Goal: Task Accomplishment & Management: Complete application form

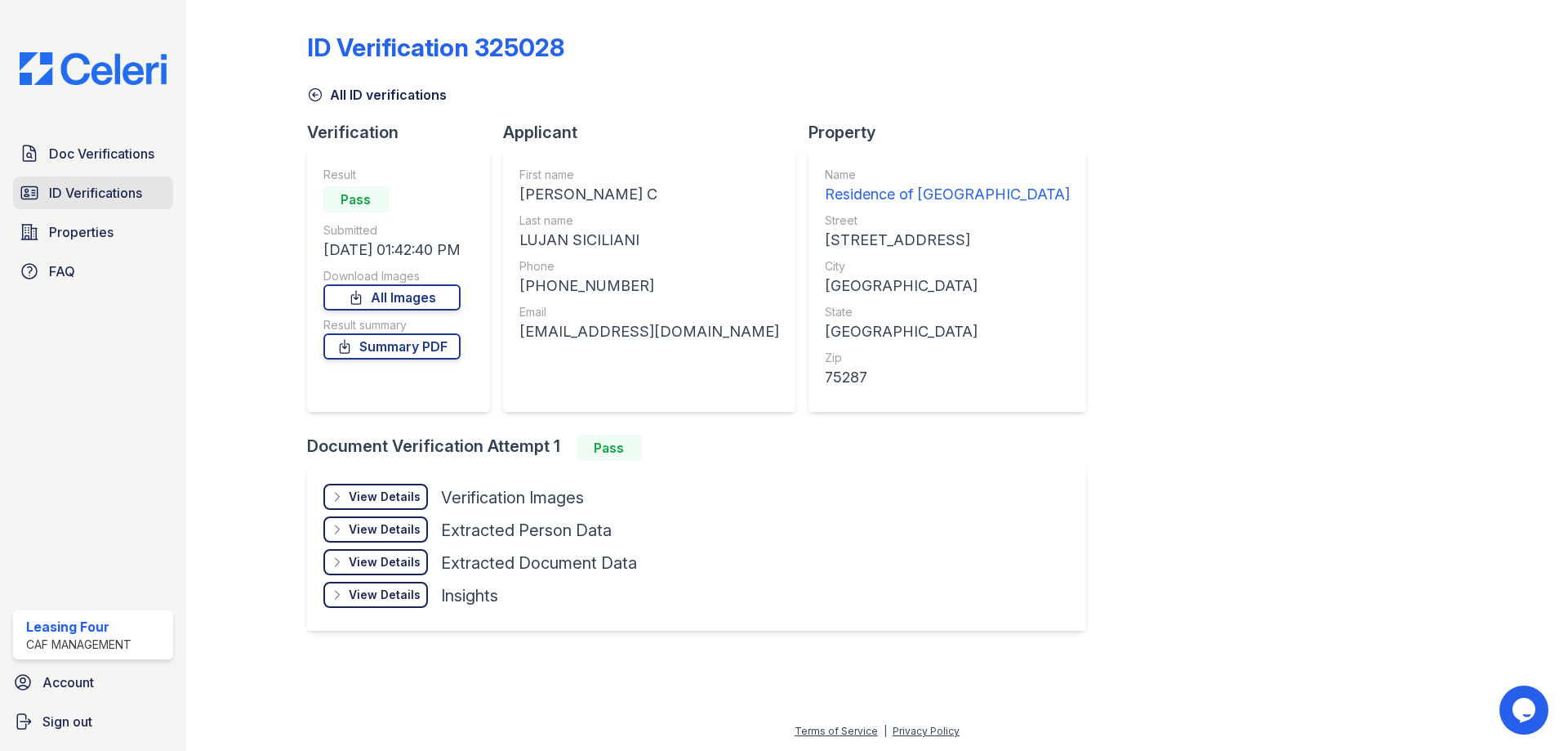
click at [97, 189] on span "ID Verifications" at bounding box center [96, 193] width 93 height 19
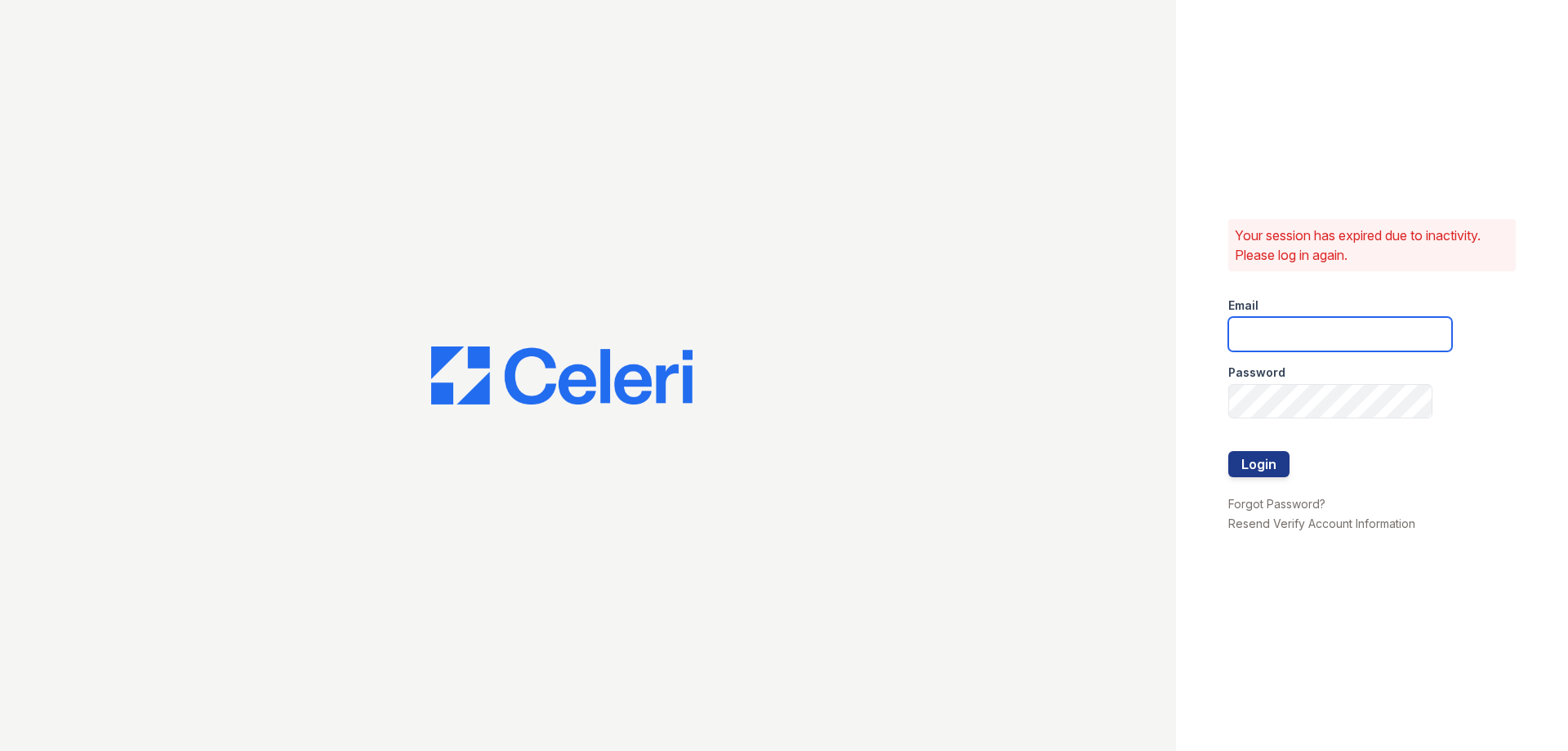
type input "residence4@cafmanagement.com"
click at [1262, 470] on button "Login" at bounding box center [1259, 464] width 61 height 26
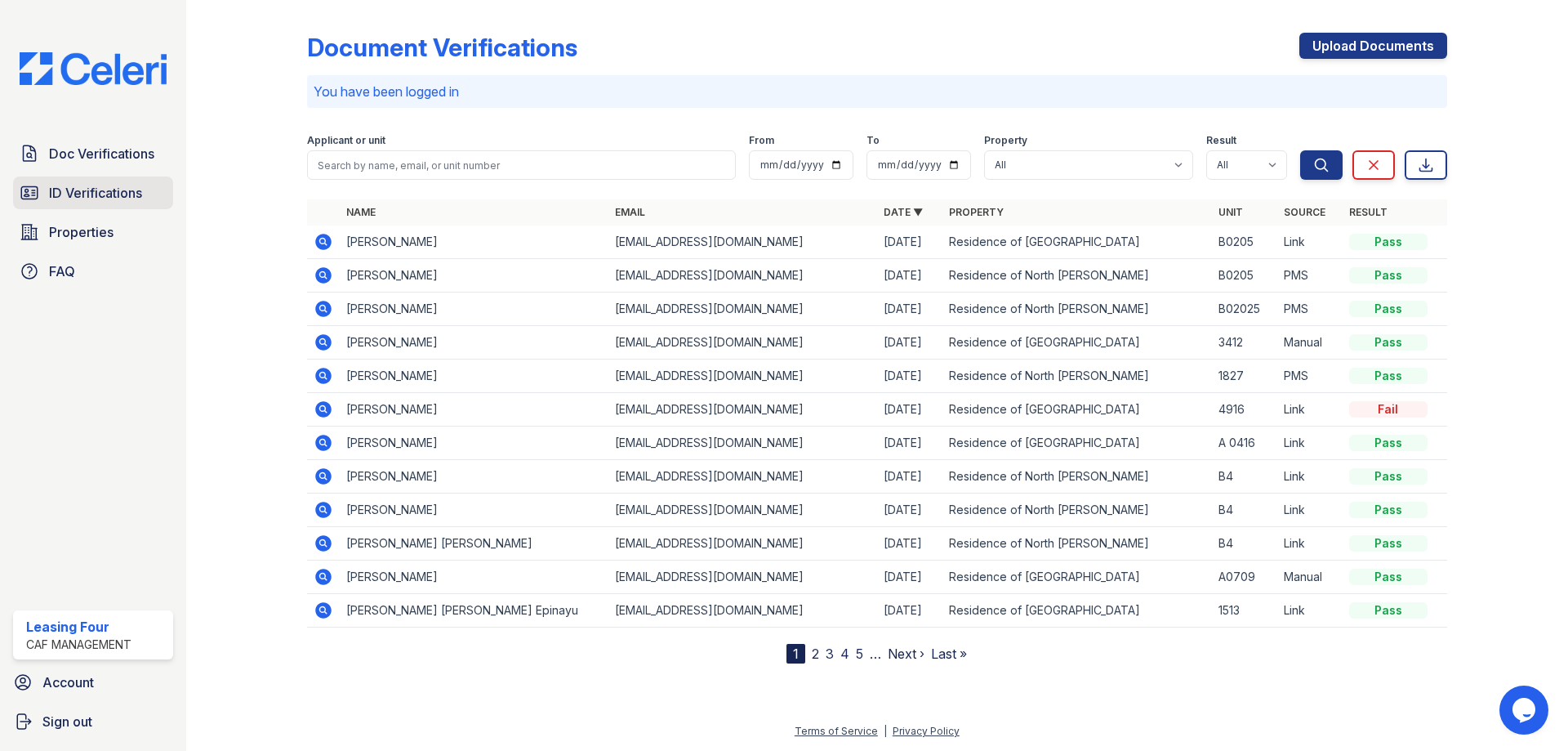
click at [121, 197] on span "ID Verifications" at bounding box center [96, 193] width 93 height 19
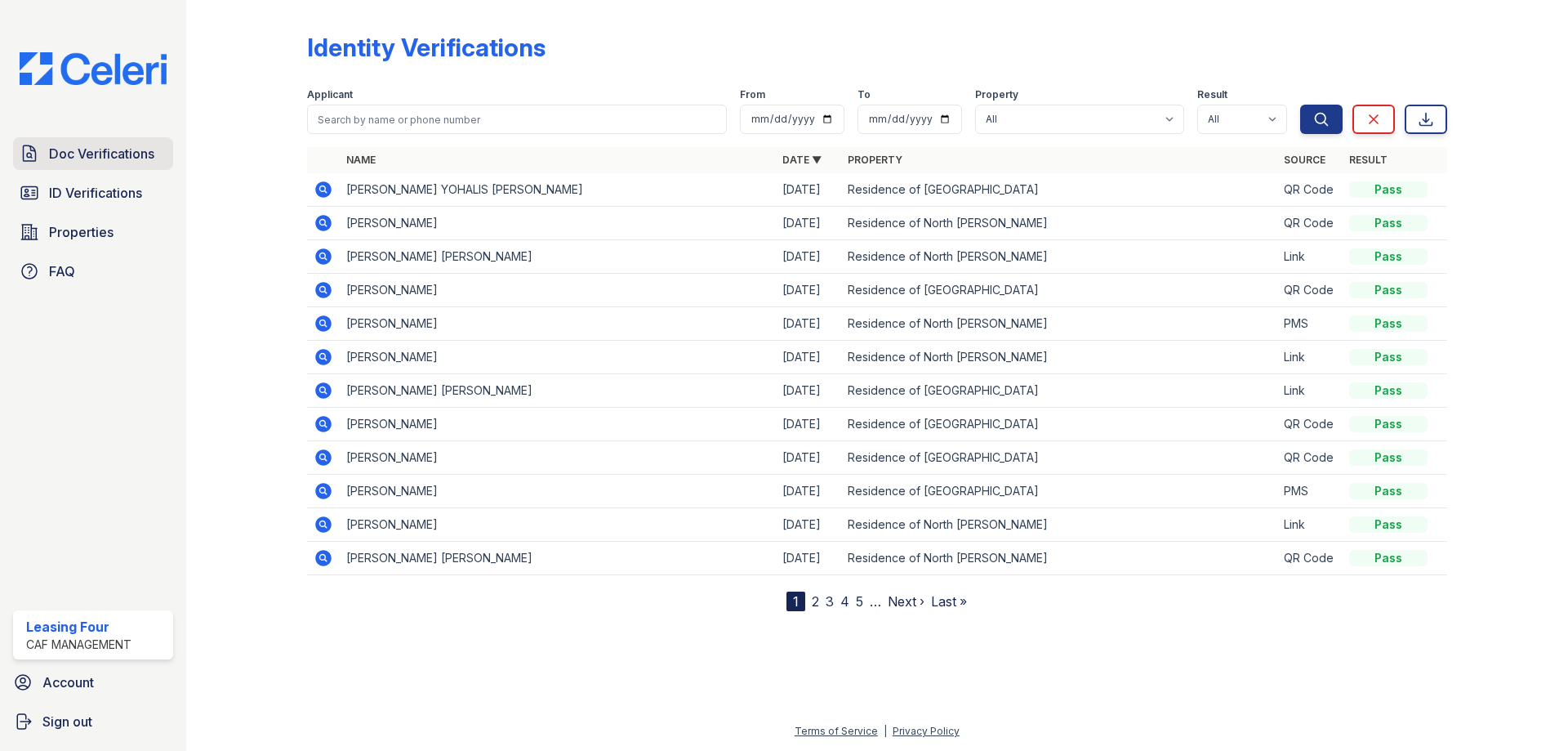
click at [116, 154] on span "Doc Verifications" at bounding box center [102, 153] width 106 height 19
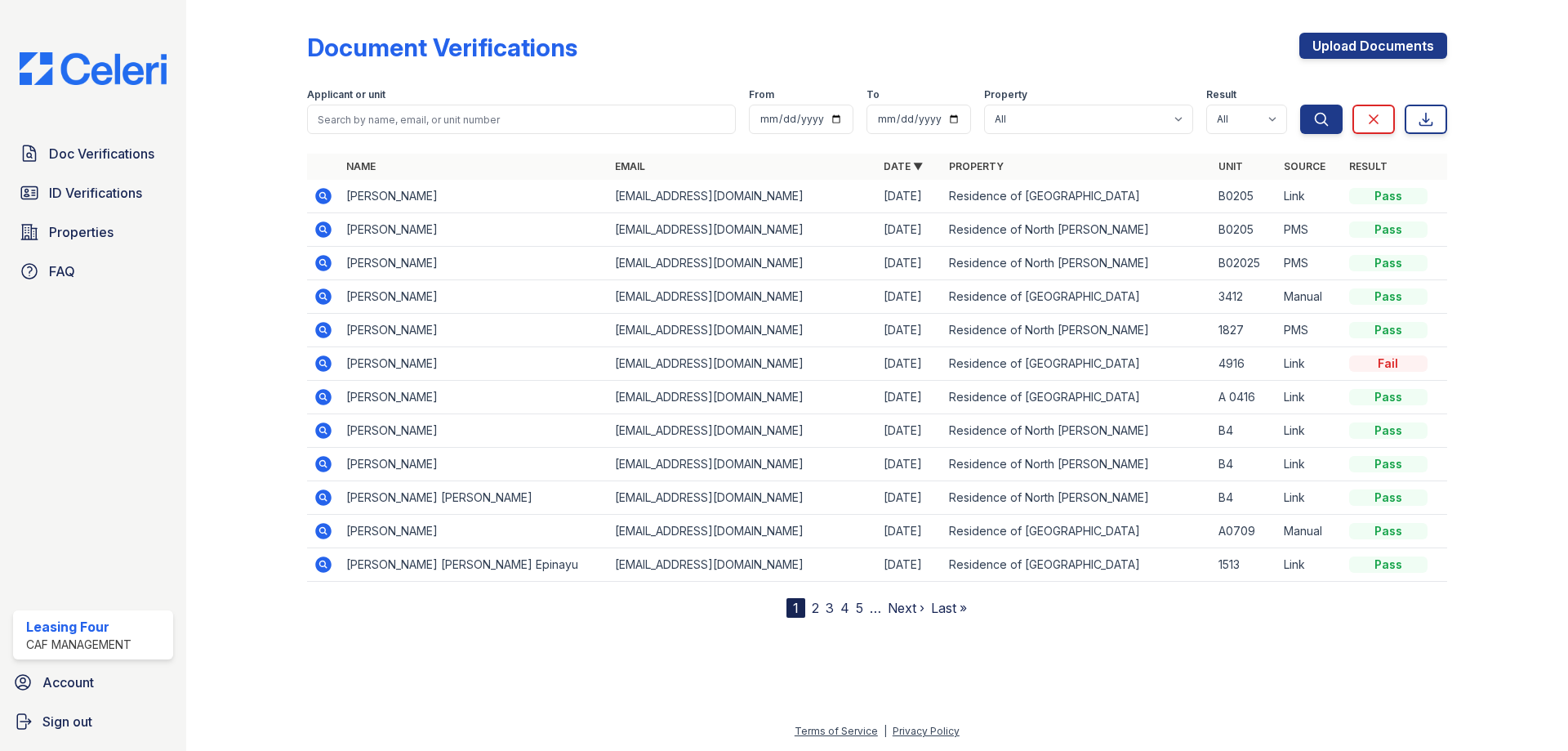
click at [324, 336] on icon at bounding box center [323, 330] width 16 height 16
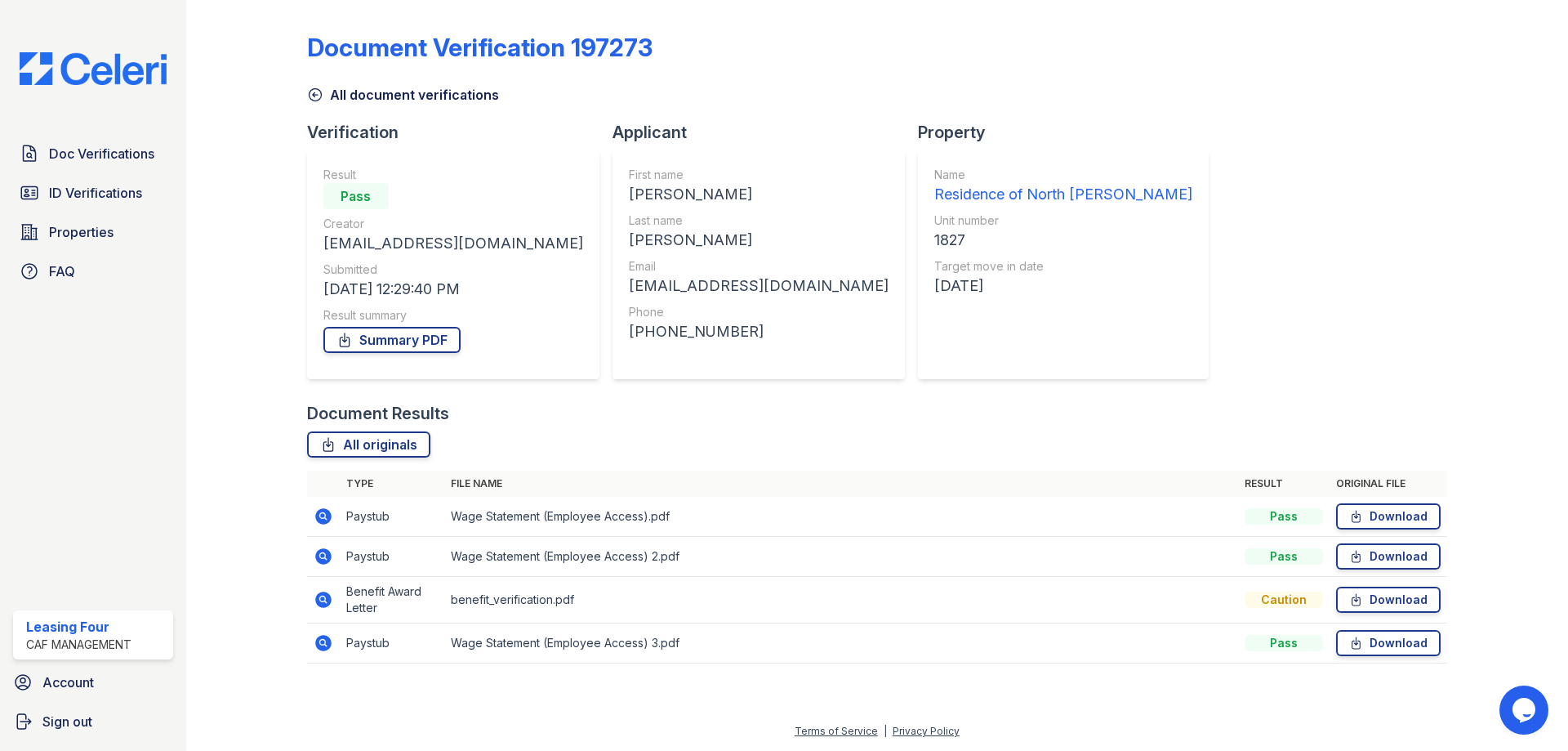
click at [322, 517] on icon at bounding box center [322, 515] width 4 height 4
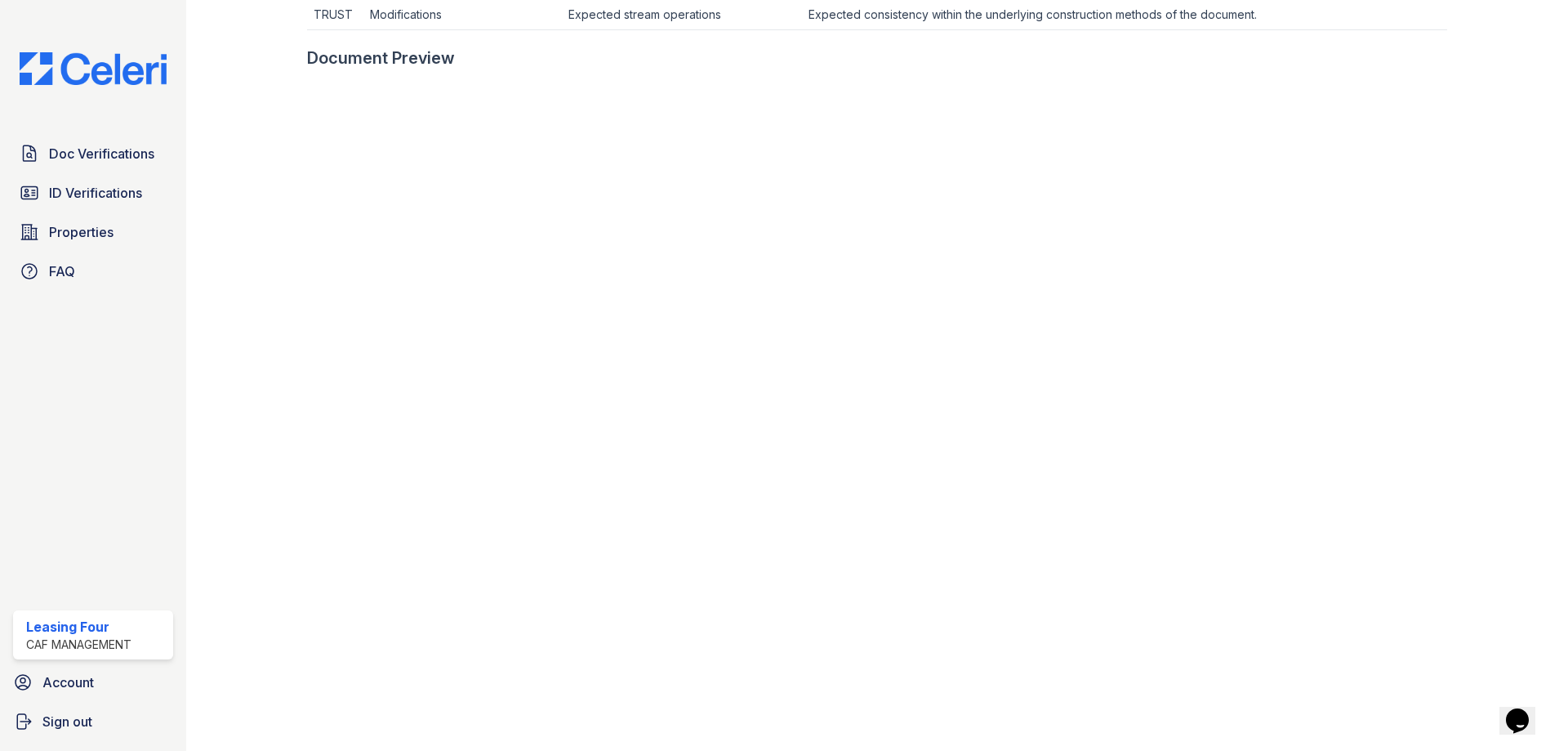
scroll to position [715, 0]
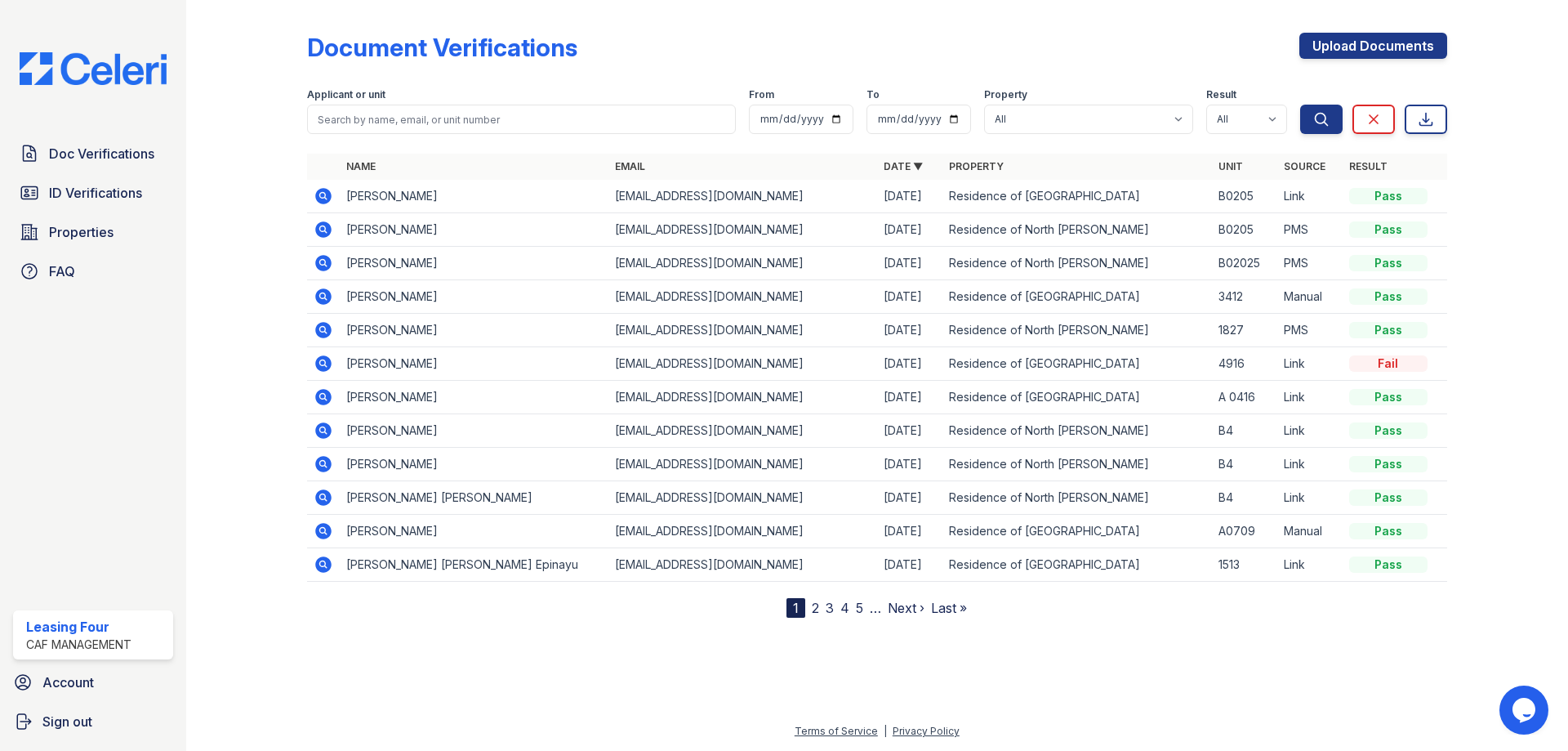
click at [320, 359] on icon at bounding box center [323, 363] width 16 height 16
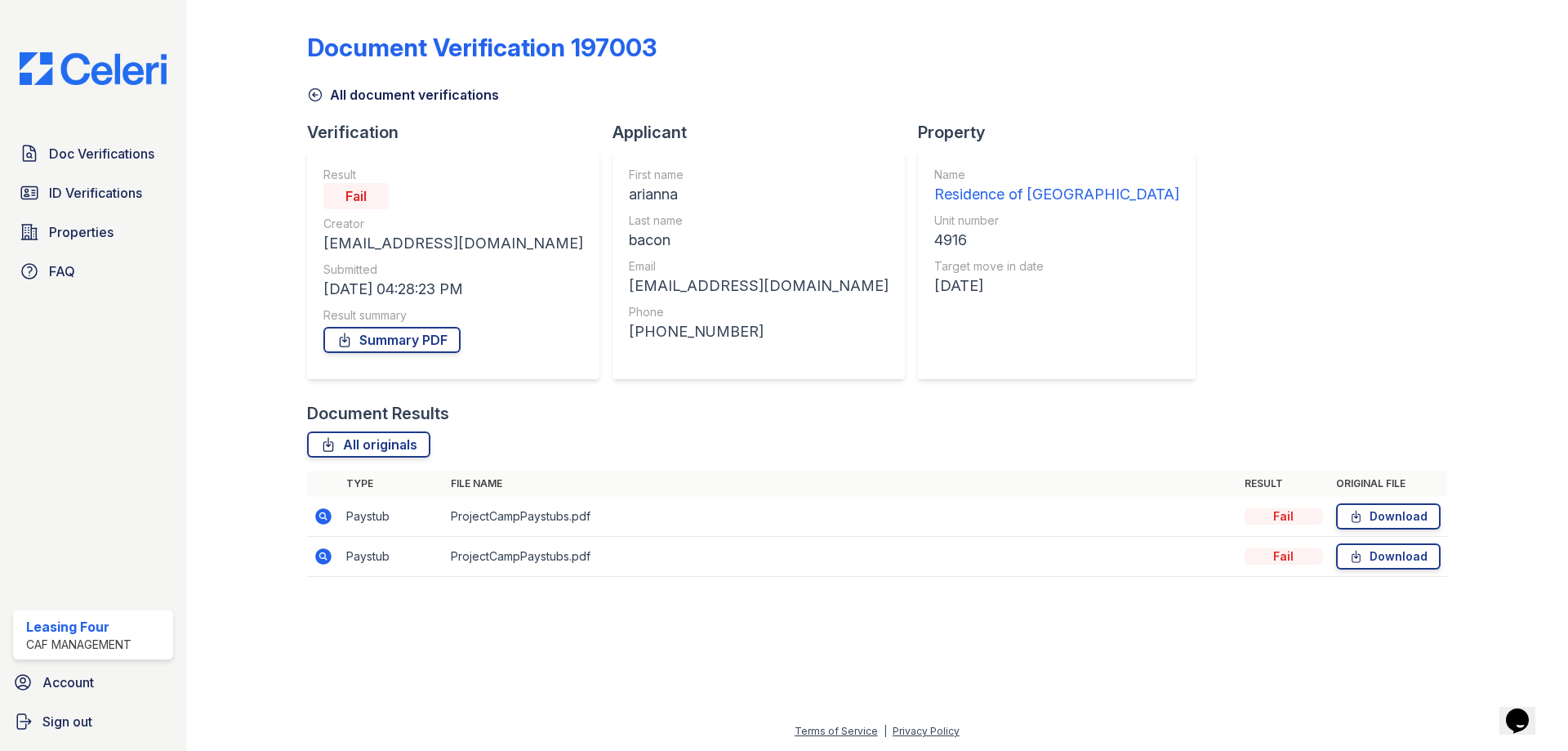
click at [329, 516] on icon at bounding box center [323, 516] width 16 height 16
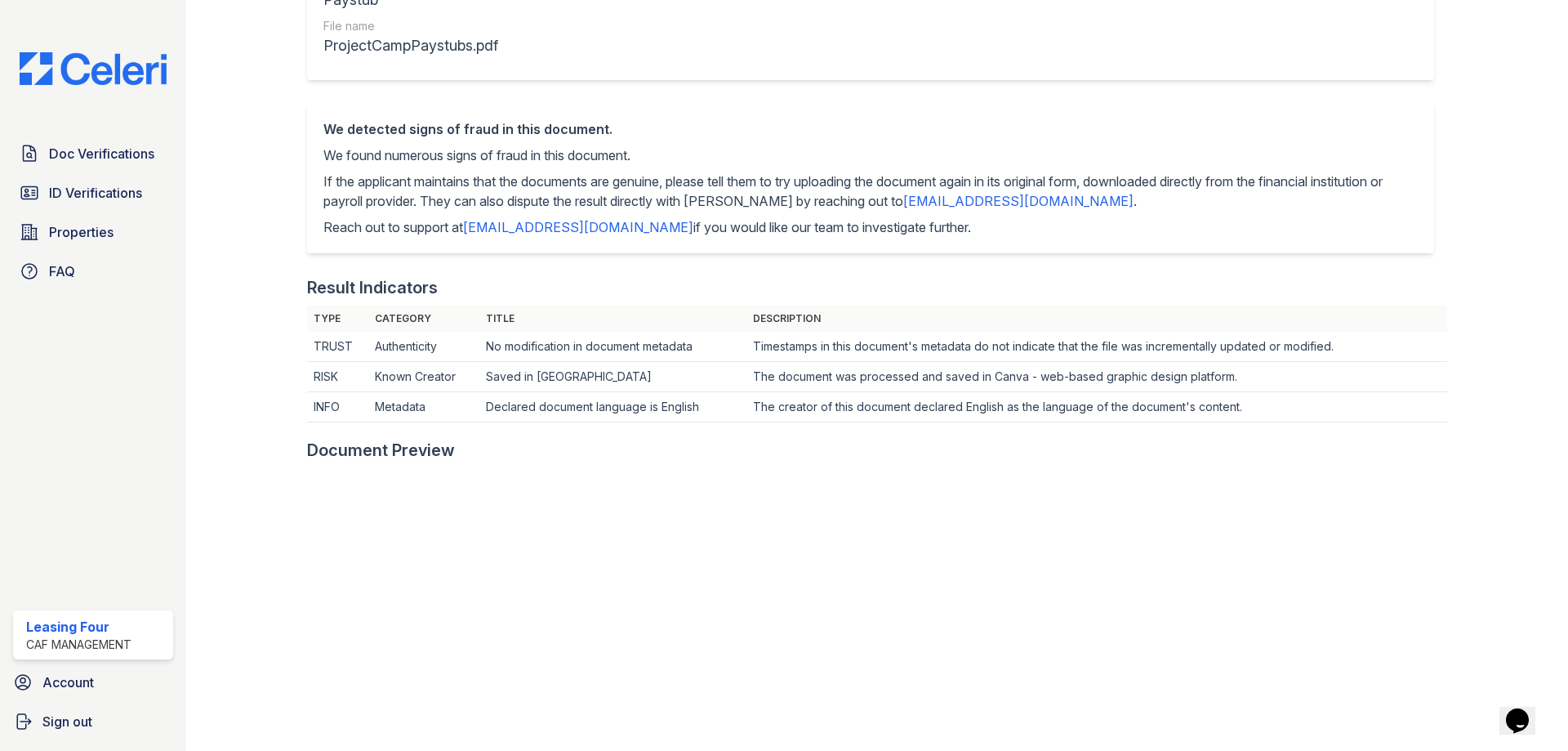
scroll to position [347, 0]
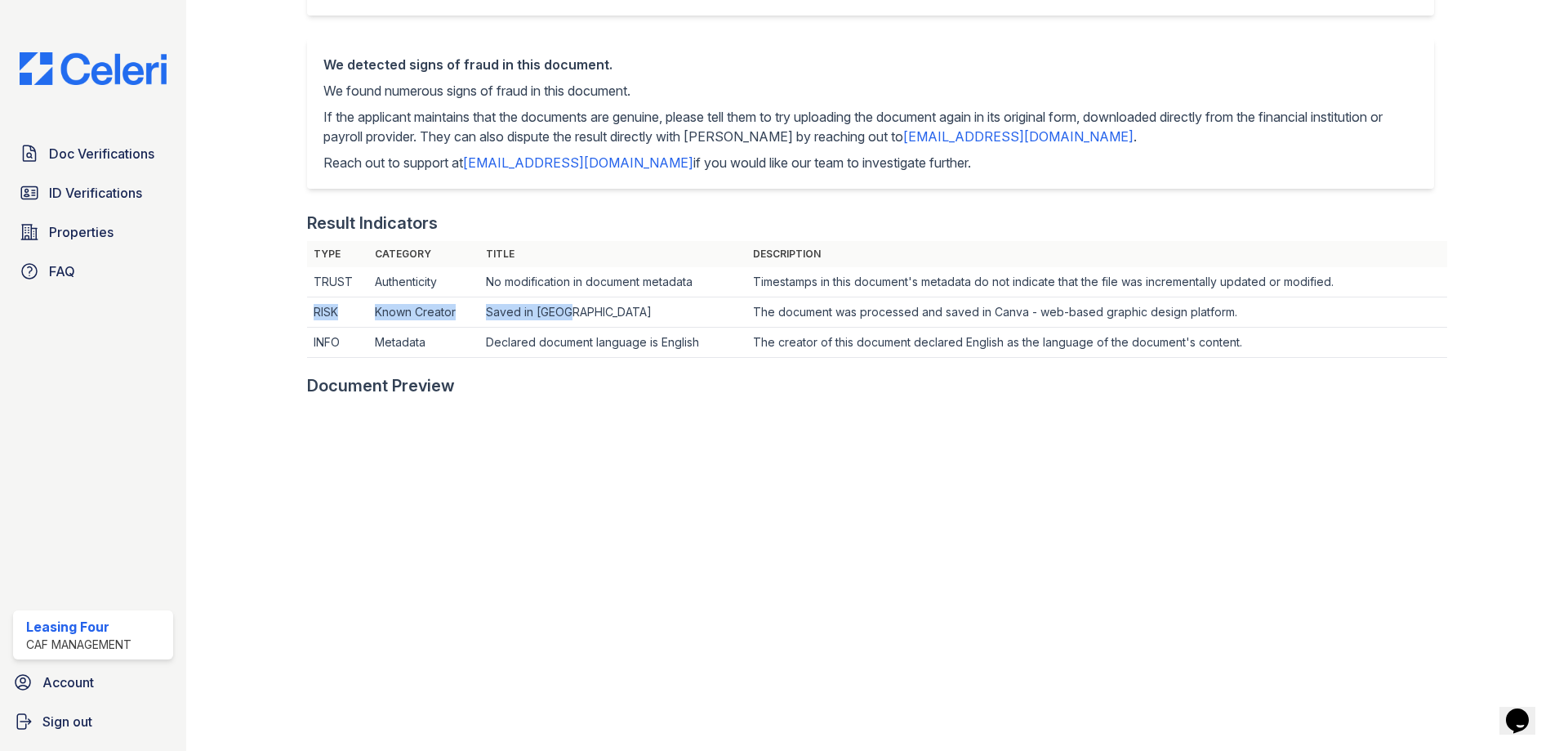
drag, startPoint x: 307, startPoint y: 306, endPoint x: 578, endPoint y: 315, distance: 271.1
click at [578, 315] on tr "RISK Known Creator Saved in Canva The document was processed and saved in Canva…" at bounding box center [878, 312] width 1140 height 30
click at [484, 312] on td "Saved in Canva" at bounding box center [612, 312] width 267 height 30
drag, startPoint x: 482, startPoint y: 312, endPoint x: 566, endPoint y: 316, distance: 84.1
click at [566, 316] on td "Saved in Canva" at bounding box center [612, 312] width 267 height 30
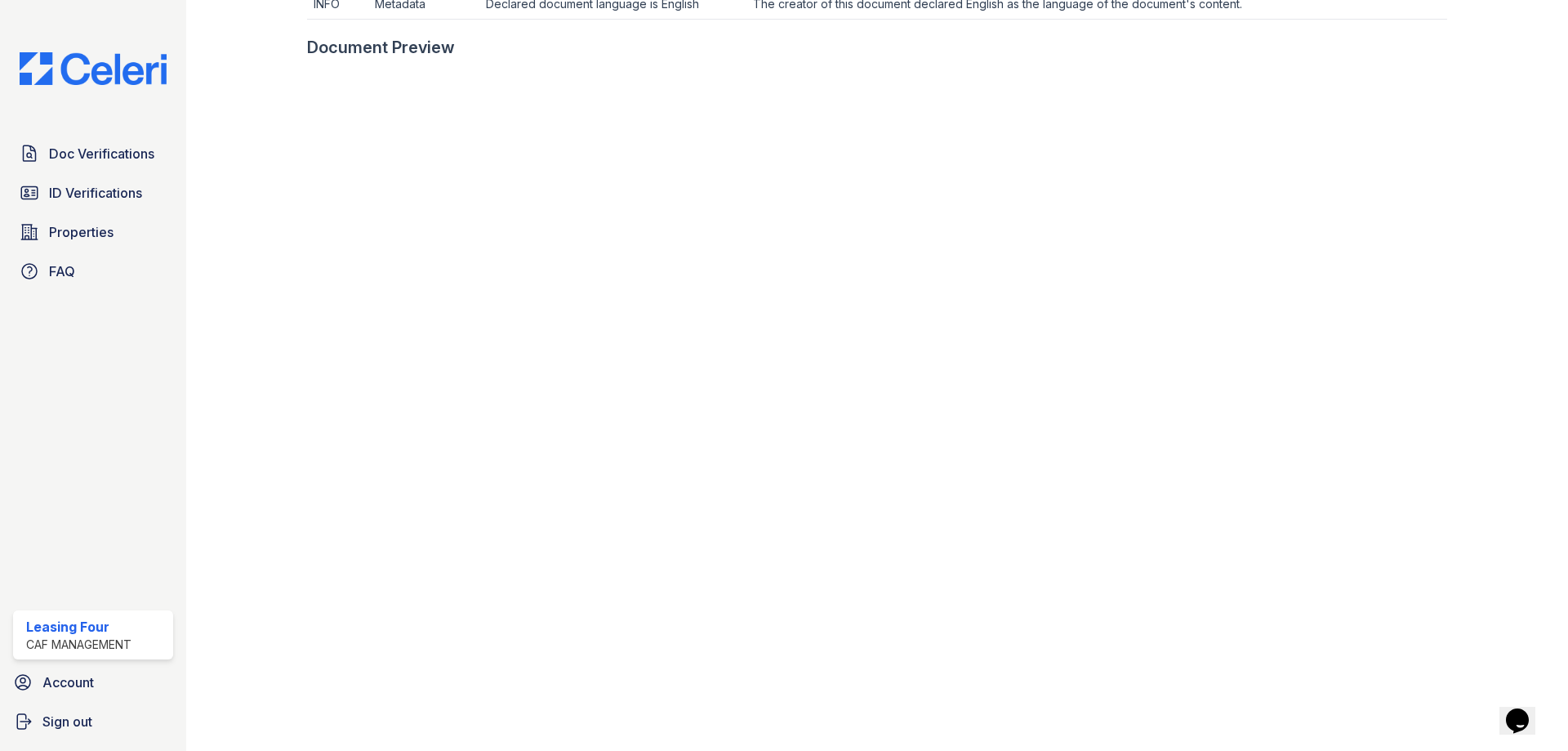
scroll to position [735, 0]
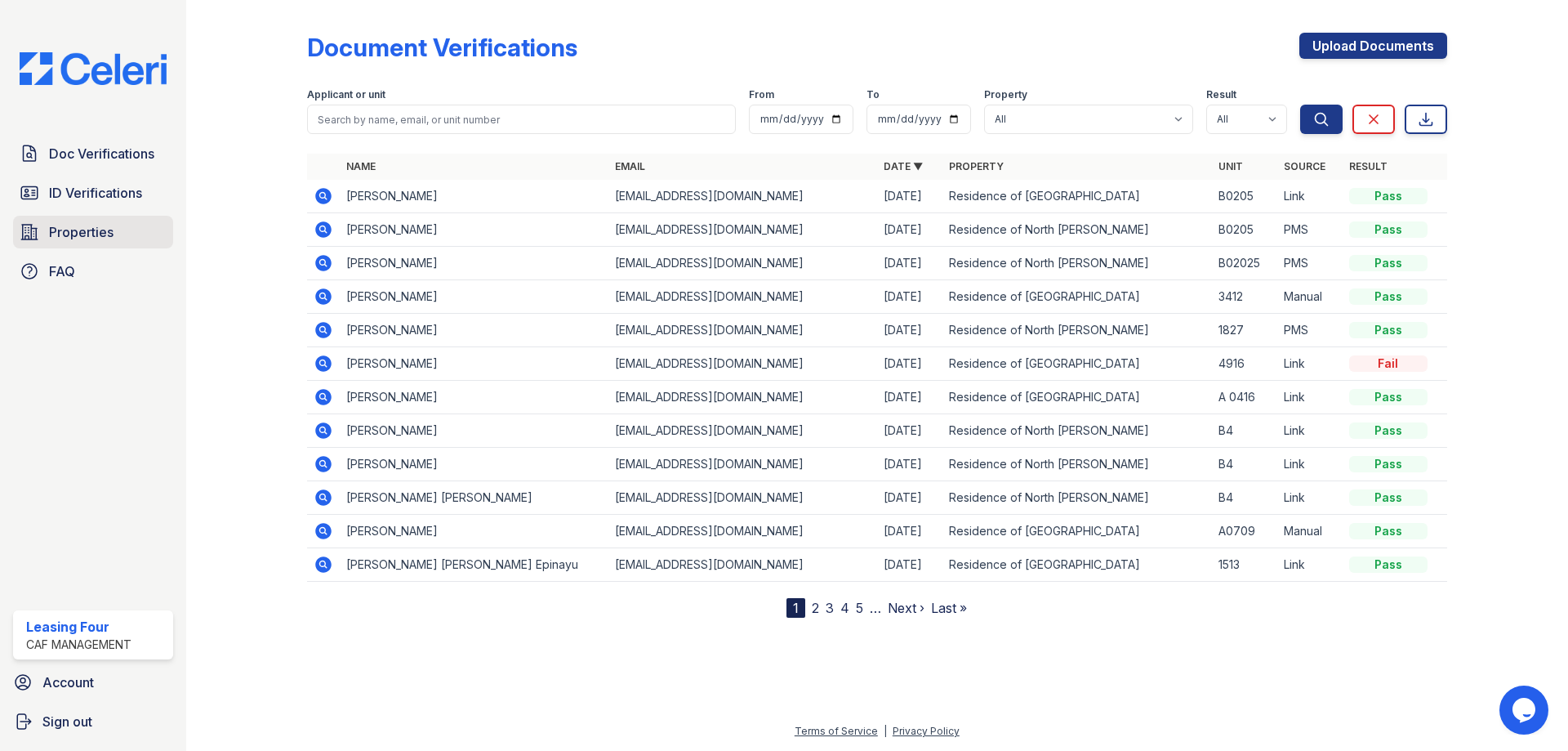
click at [122, 229] on link "Properties" at bounding box center [92, 232] width 160 height 33
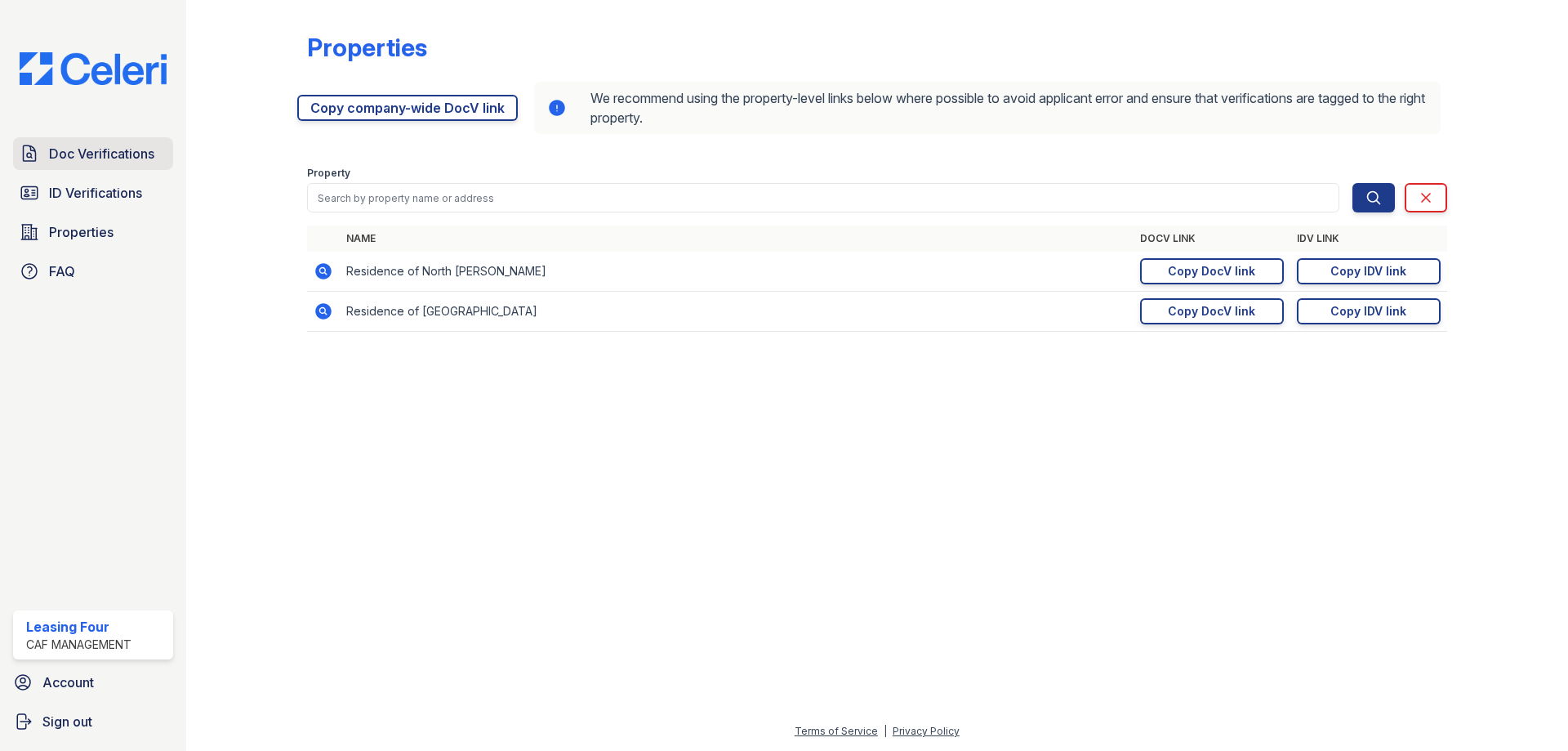
click at [89, 162] on span "Doc Verifications" at bounding box center [102, 153] width 106 height 19
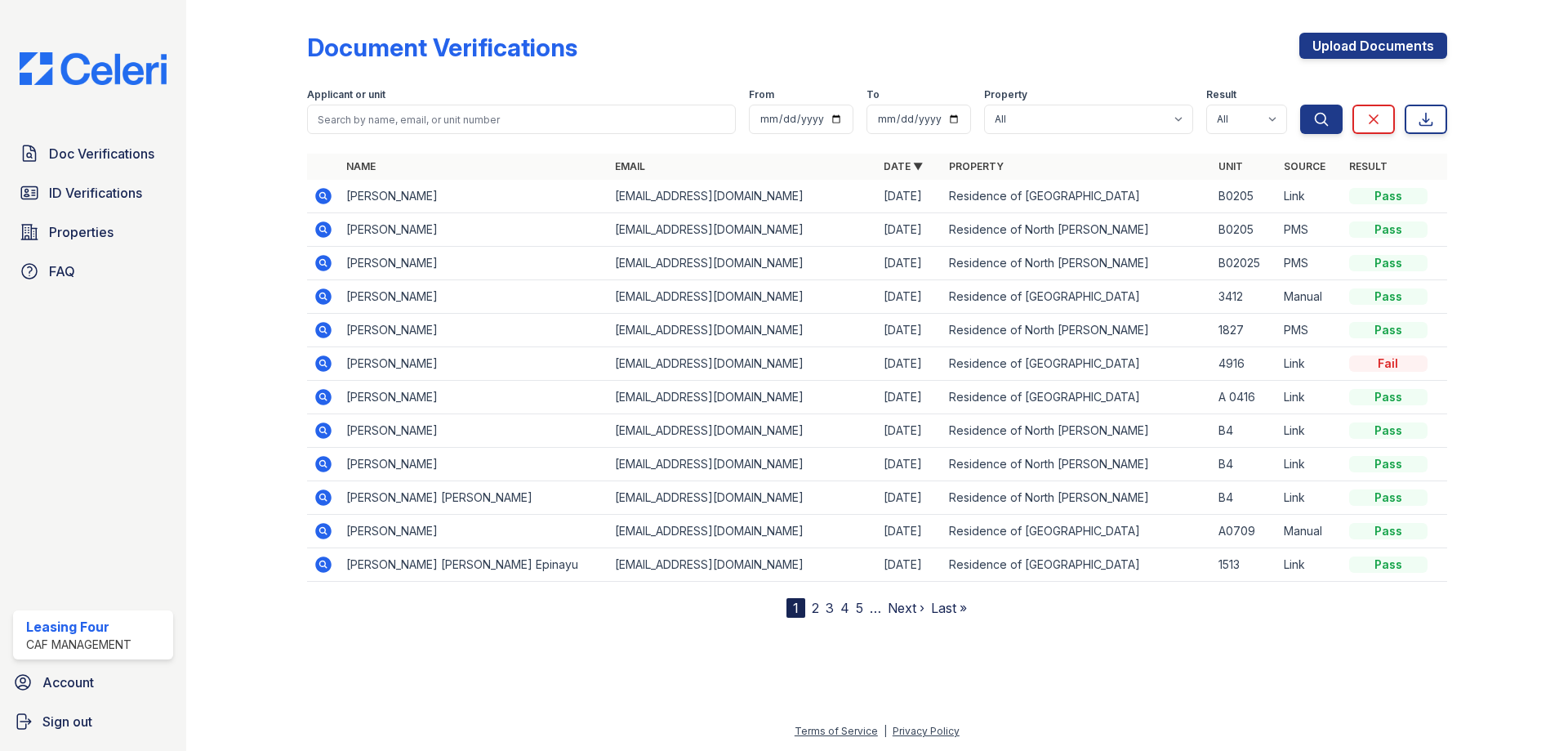
drag, startPoint x: 1364, startPoint y: 37, endPoint x: 1308, endPoint y: 73, distance: 66.6
click at [1364, 37] on link "Upload Documents" at bounding box center [1373, 46] width 147 height 26
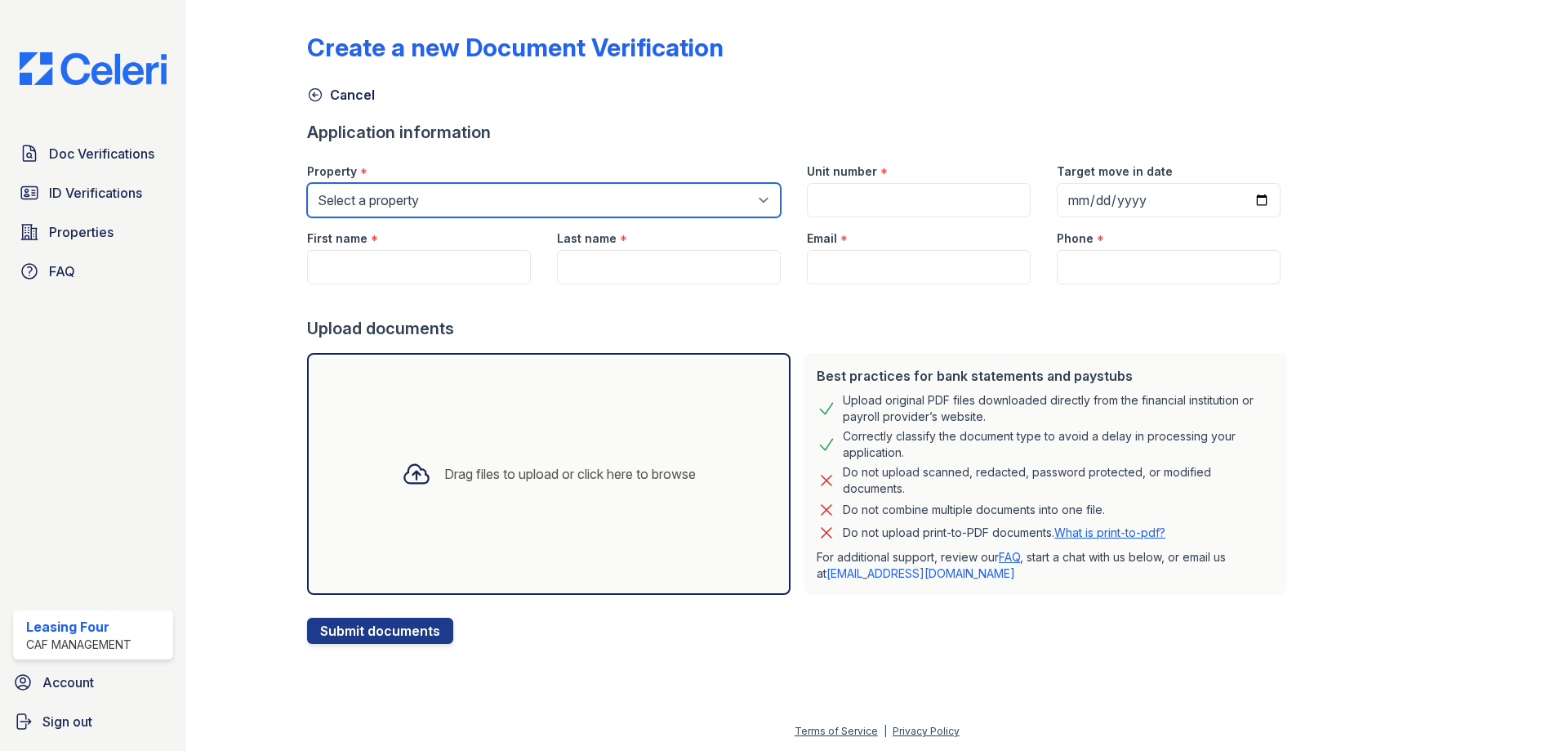
click at [420, 200] on select "Select a property Residence of North Dallas Residence of North Dallas II" at bounding box center [544, 200] width 474 height 34
select select "4593"
click at [307, 183] on select "Select a property Residence of North Dallas Residence of North Dallas II" at bounding box center [544, 200] width 474 height 34
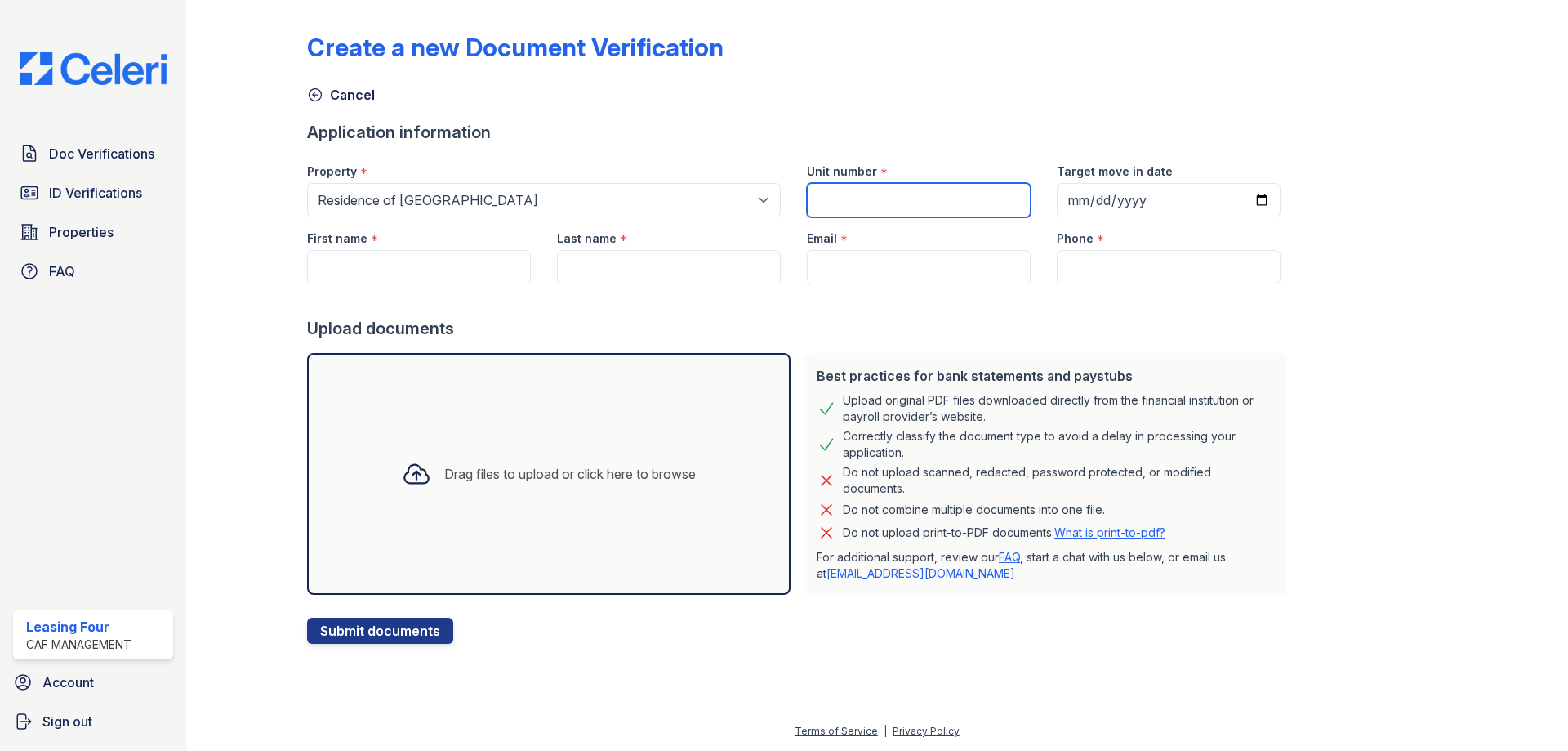
click at [945, 194] on input "Unit number" at bounding box center [918, 200] width 224 height 34
type input "B0821"
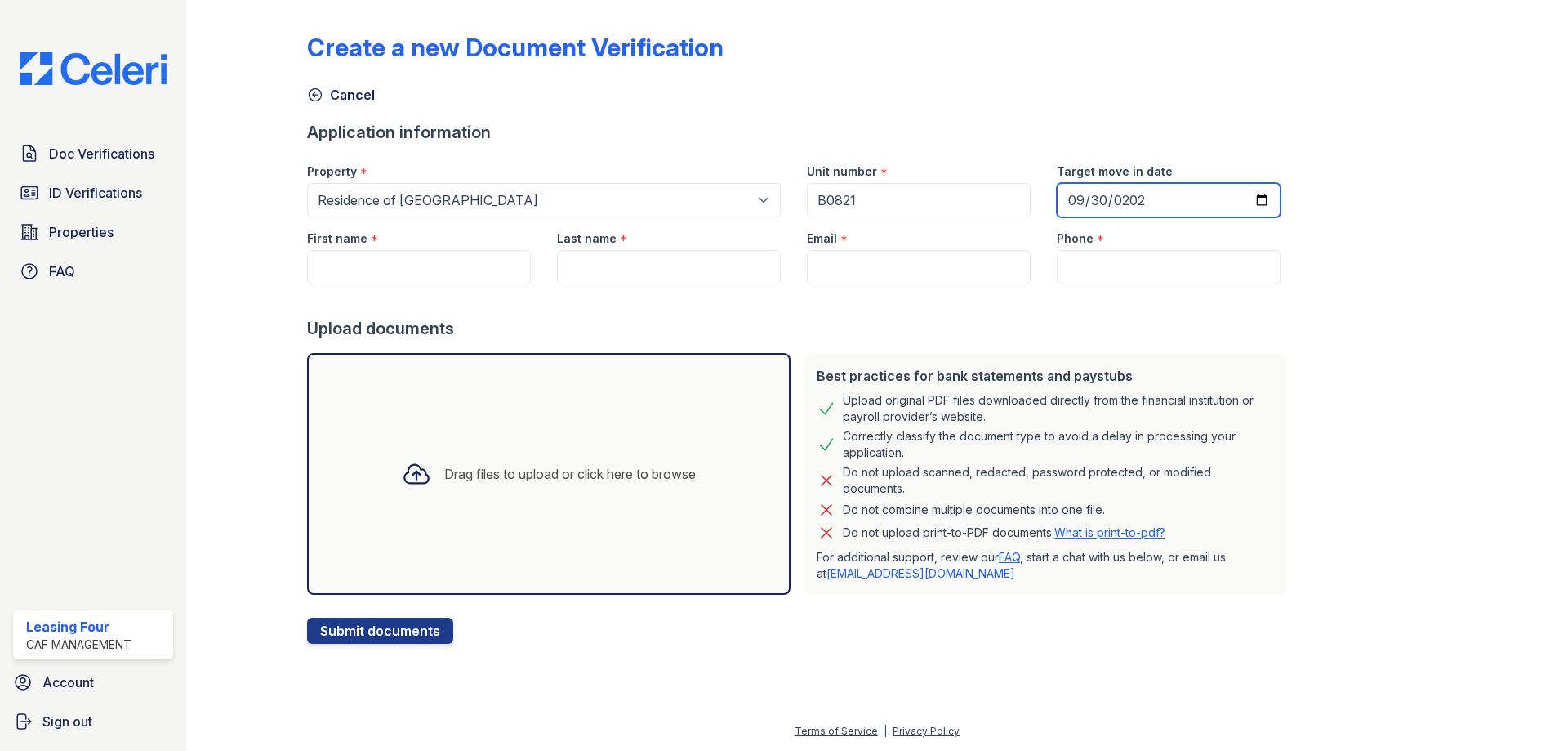
type input "2025-09-30"
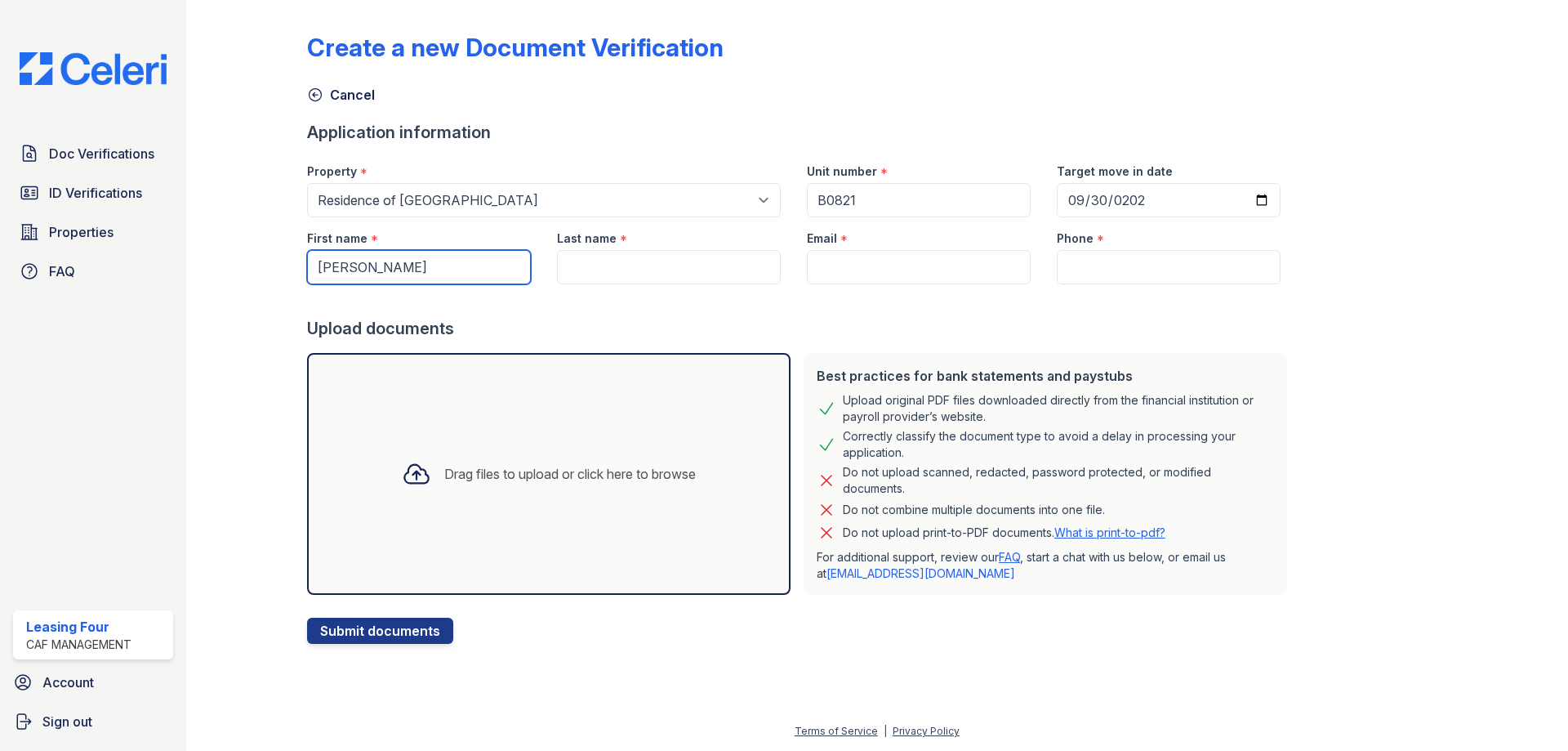
type input "Fabiana"
click at [662, 249] on div "Last name *" at bounding box center [669, 234] width 224 height 33
click at [639, 294] on div at bounding box center [801, 301] width 987 height 33
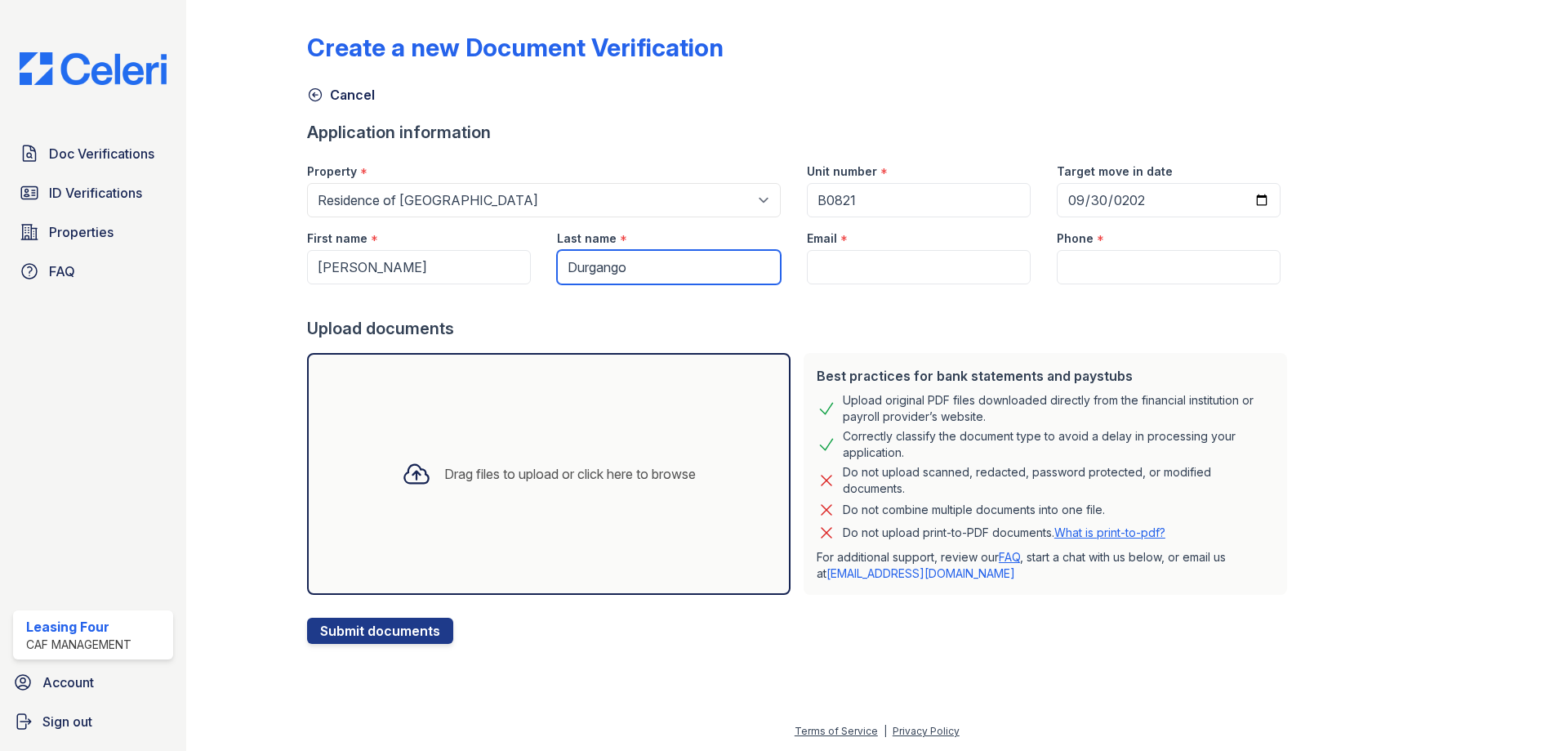
click at [651, 279] on input "Durgango" at bounding box center [669, 267] width 224 height 34
type input "Durango"
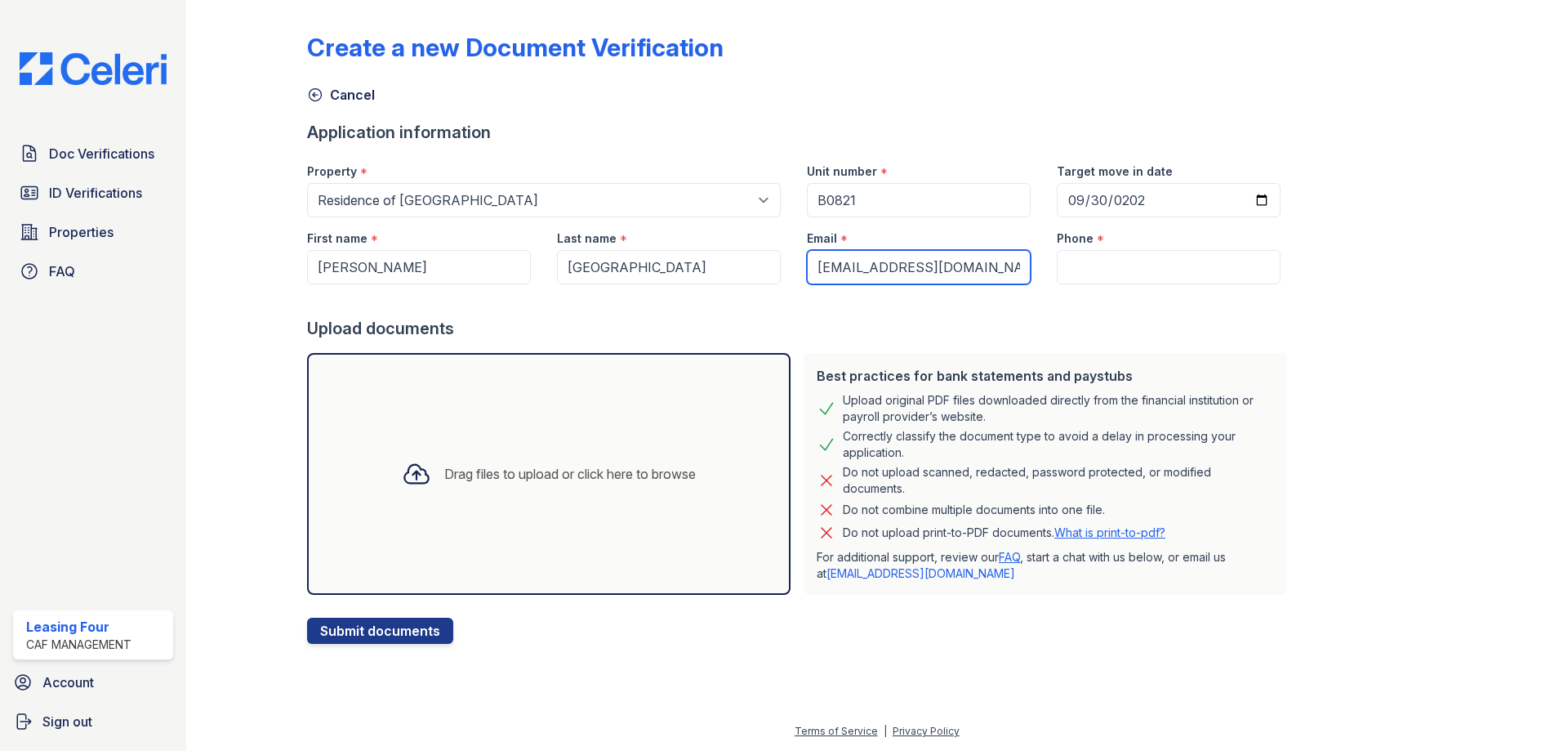
type input "[EMAIL_ADDRESS][DOMAIN_NAME]"
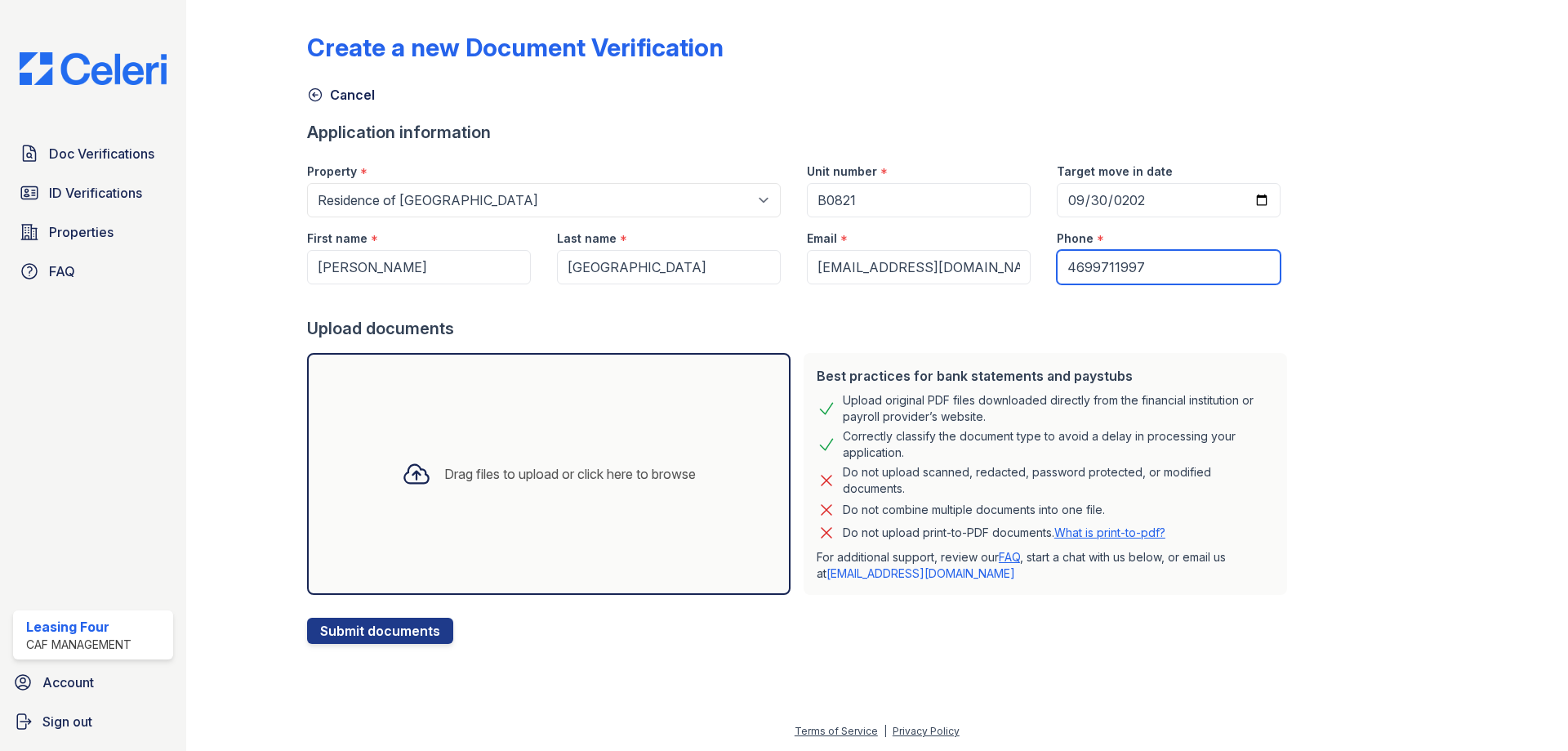
type input "4699711997"
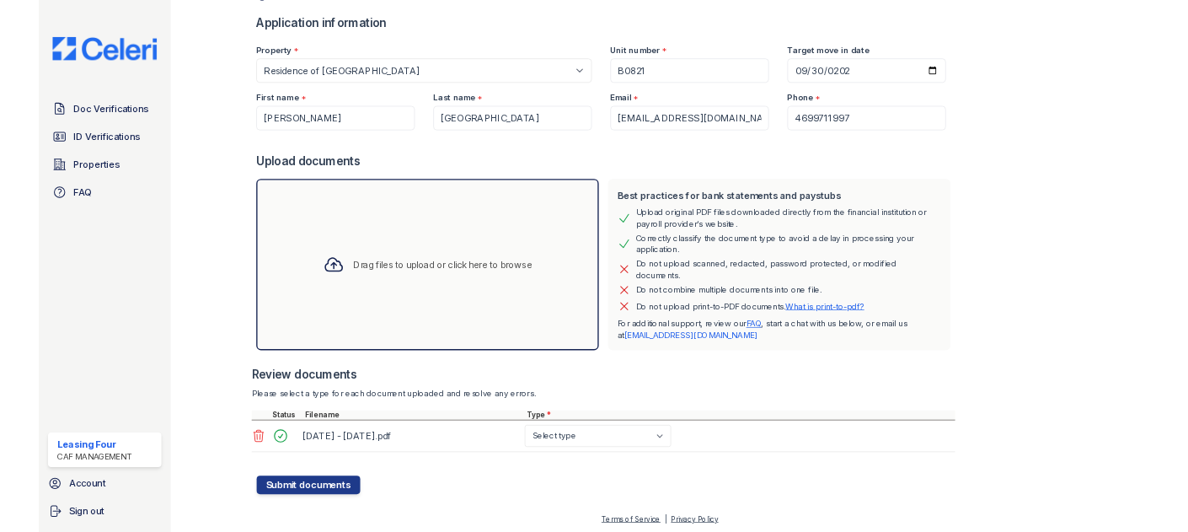
scroll to position [105, 0]
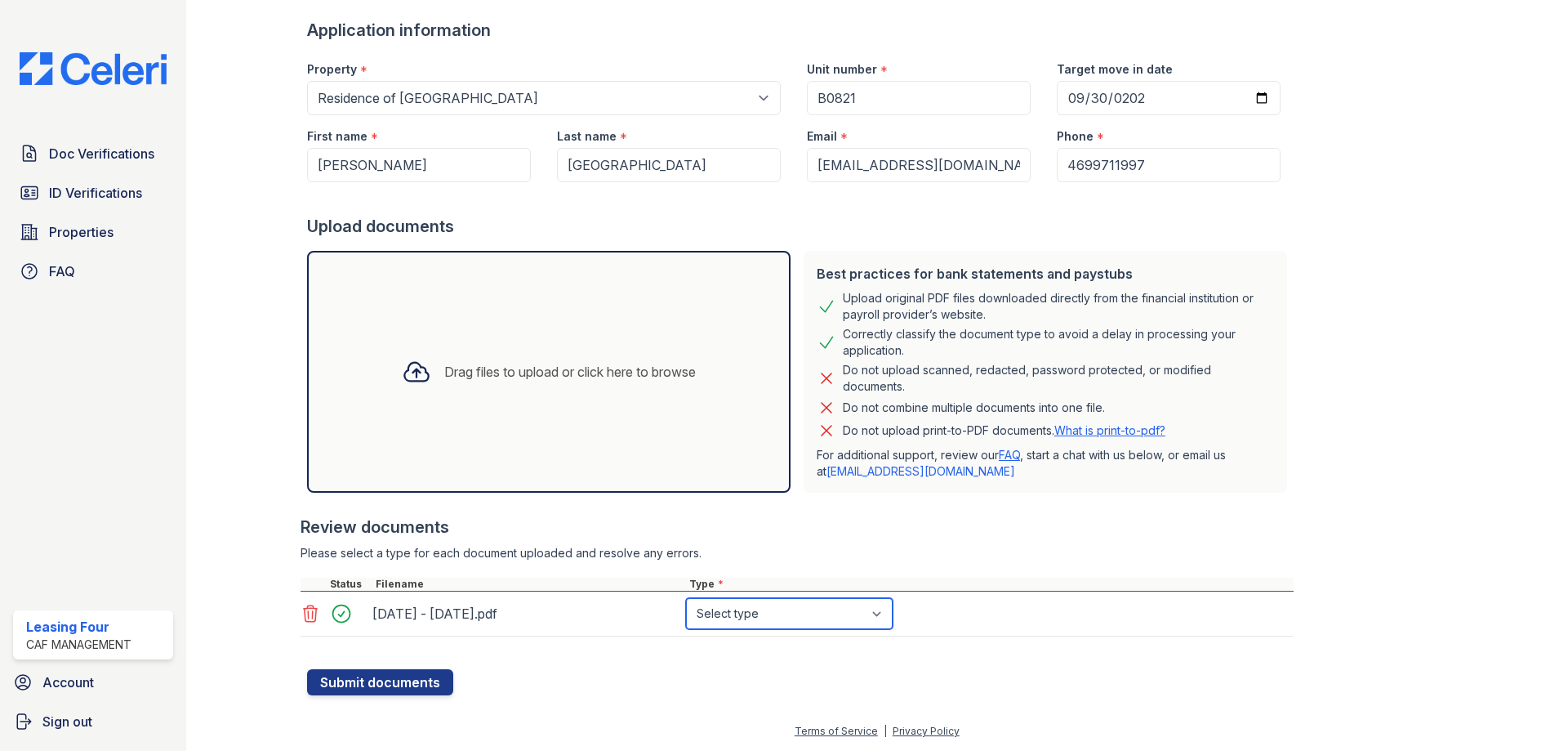
click at [719, 610] on select "Select type Paystub Bank Statement Offer Letter Tax Documents Benefit Award Let…" at bounding box center [789, 614] width 207 height 31
select select "paystub"
click at [687, 599] on select "Select type Paystub Bank Statement Offer Letter Tax Documents Benefit Award Let…" at bounding box center [789, 614] width 207 height 31
click at [382, 687] on button "Submit documents" at bounding box center [380, 682] width 146 height 26
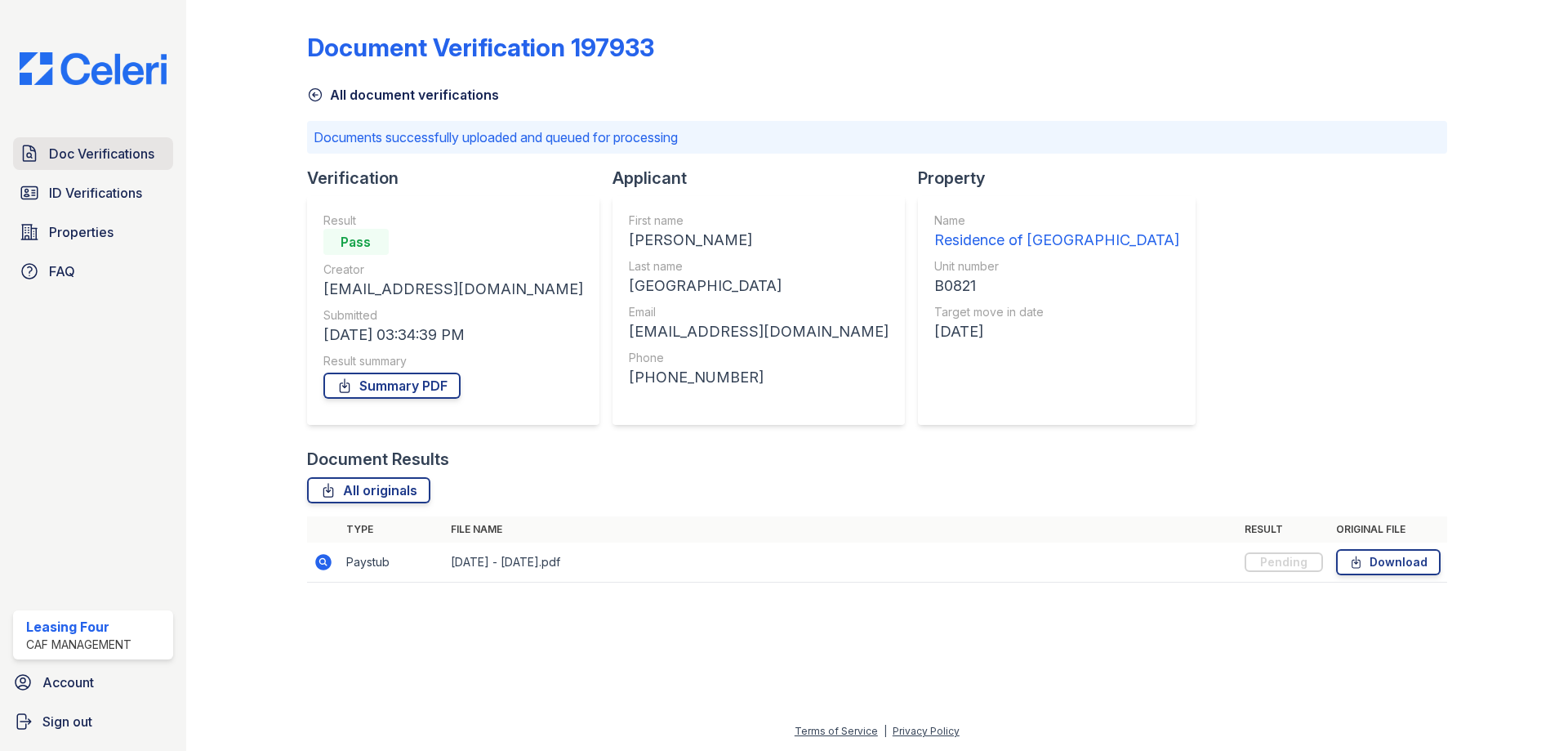
click at [98, 144] on span "Doc Verifications" at bounding box center [102, 153] width 106 height 19
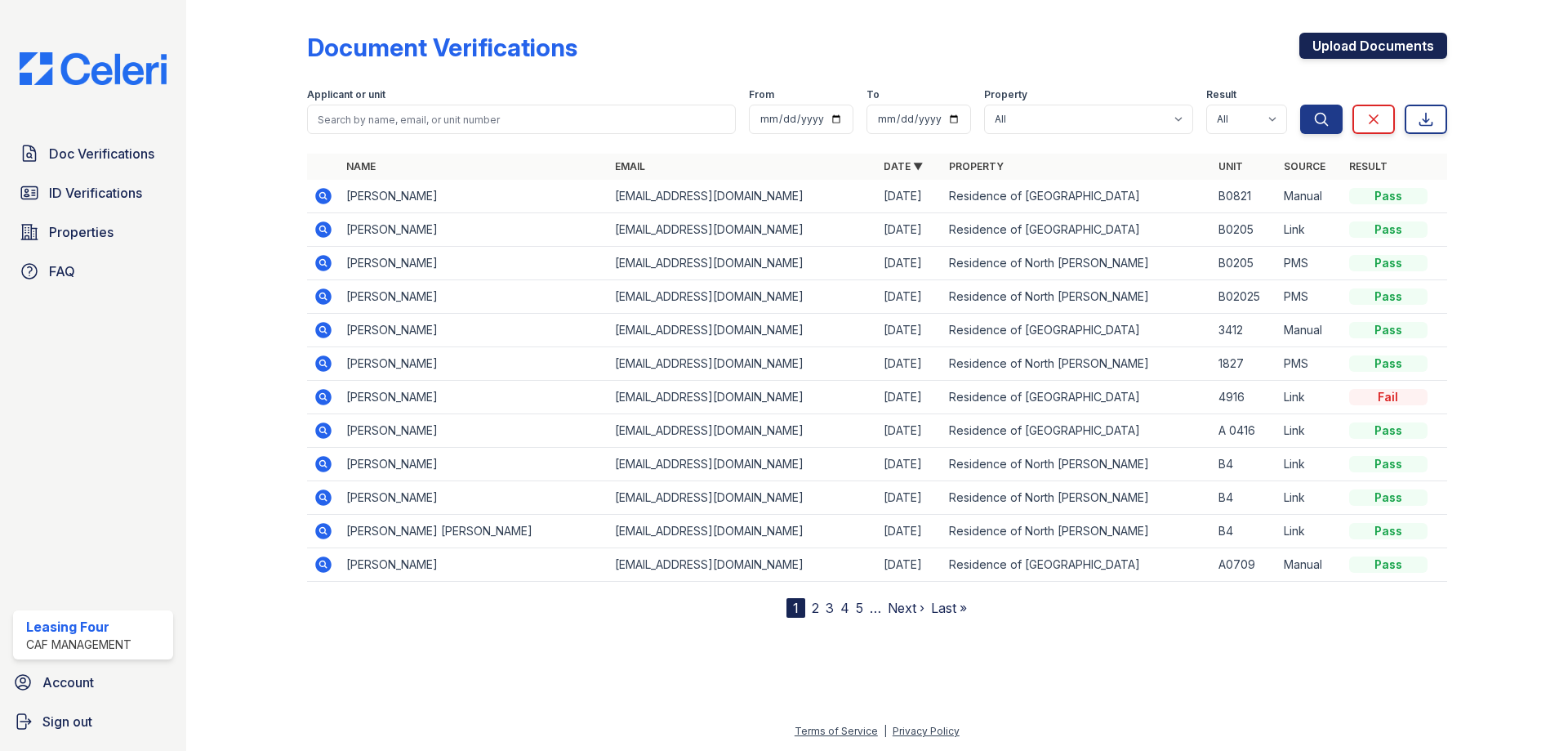
click at [1378, 51] on link "Upload Documents" at bounding box center [1373, 46] width 147 height 26
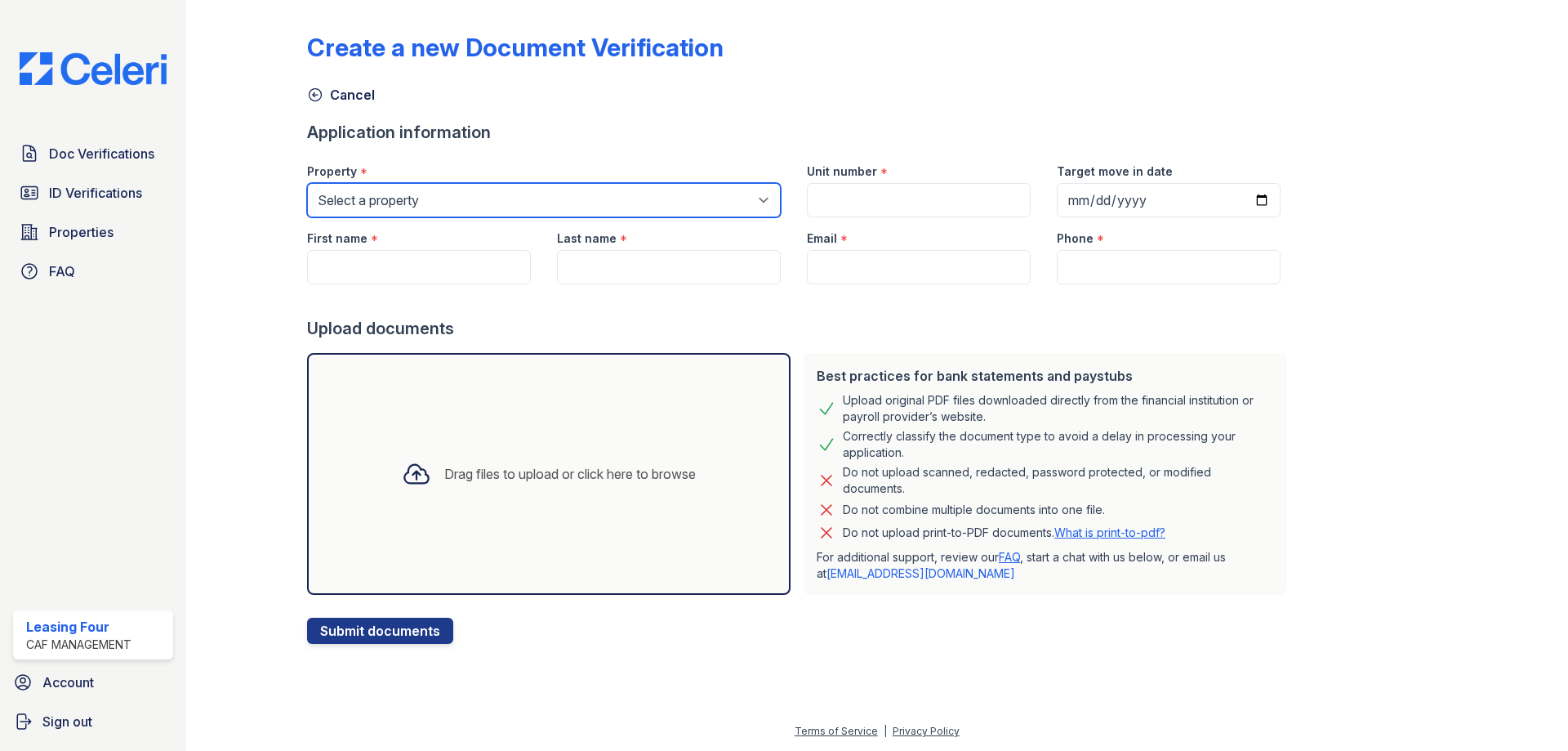
click at [574, 210] on select "Select a property Residence of North Dallas Residence of North Dallas II" at bounding box center [544, 200] width 474 height 34
select select "4593"
click at [307, 183] on select "Select a property Residence of North Dallas Residence of North Dallas II" at bounding box center [544, 200] width 474 height 34
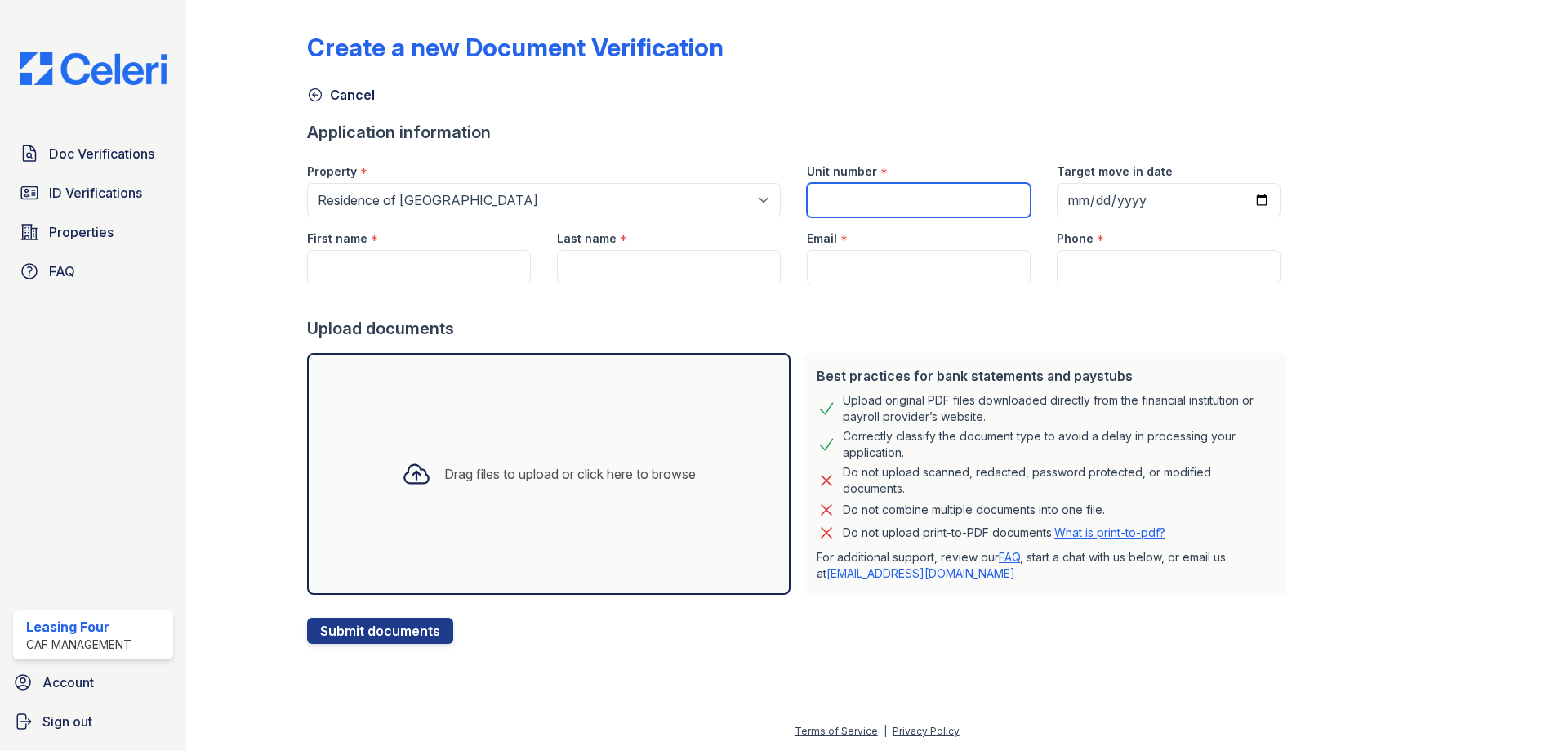
click at [874, 210] on input "Unit number" at bounding box center [918, 200] width 224 height 34
type input "B0821"
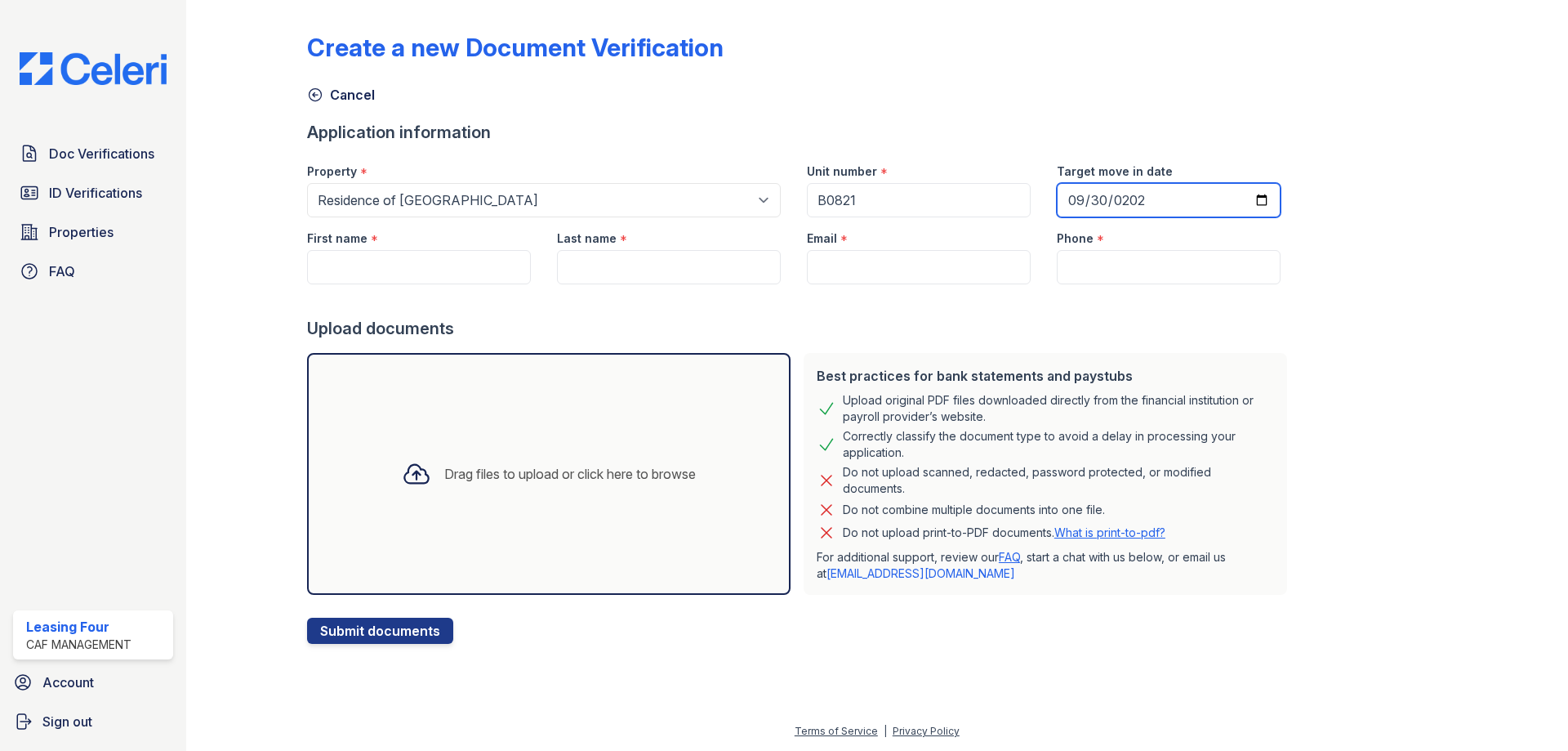
type input "2025-09-30"
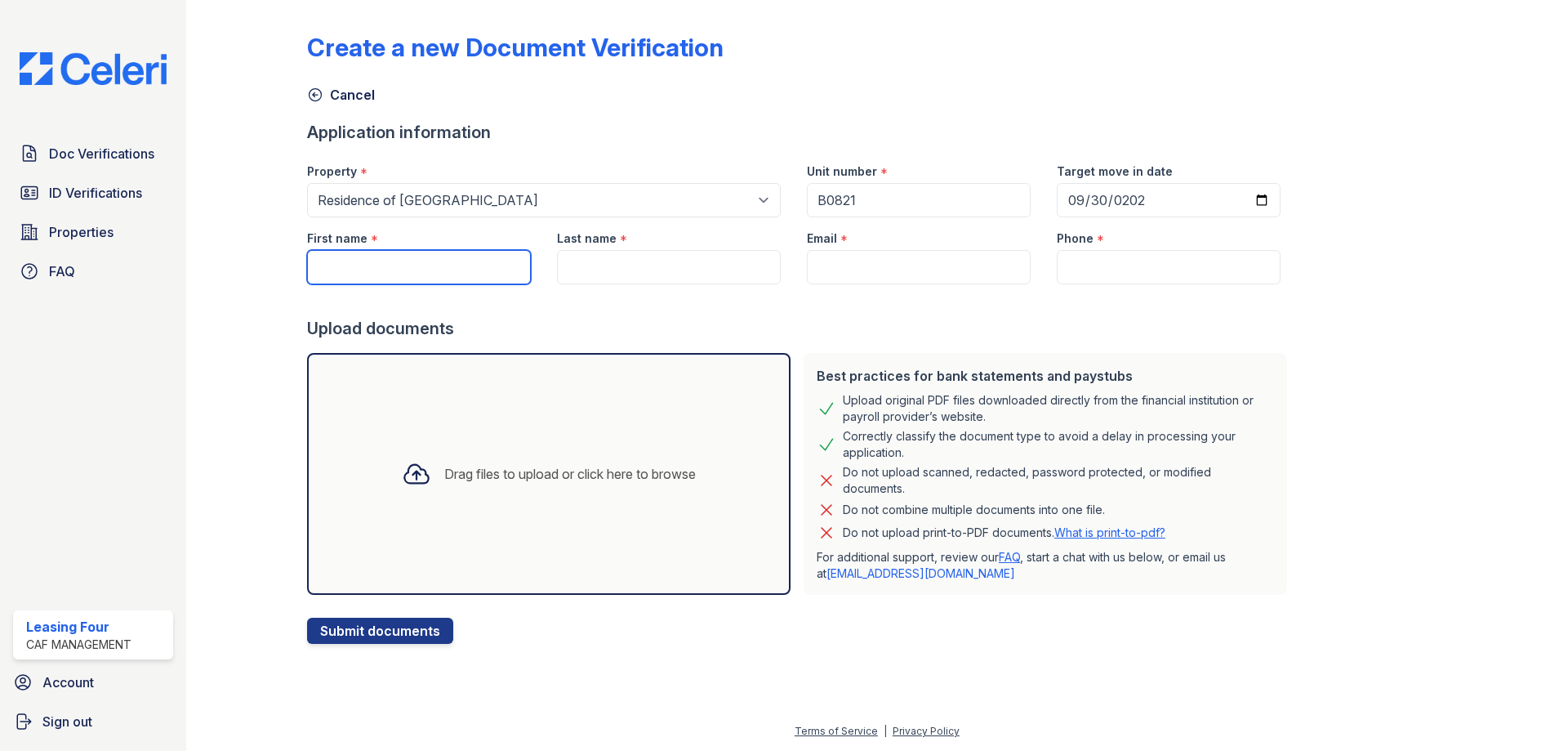
click at [354, 269] on input "First name" at bounding box center [419, 267] width 224 height 34
type input "Anabel"
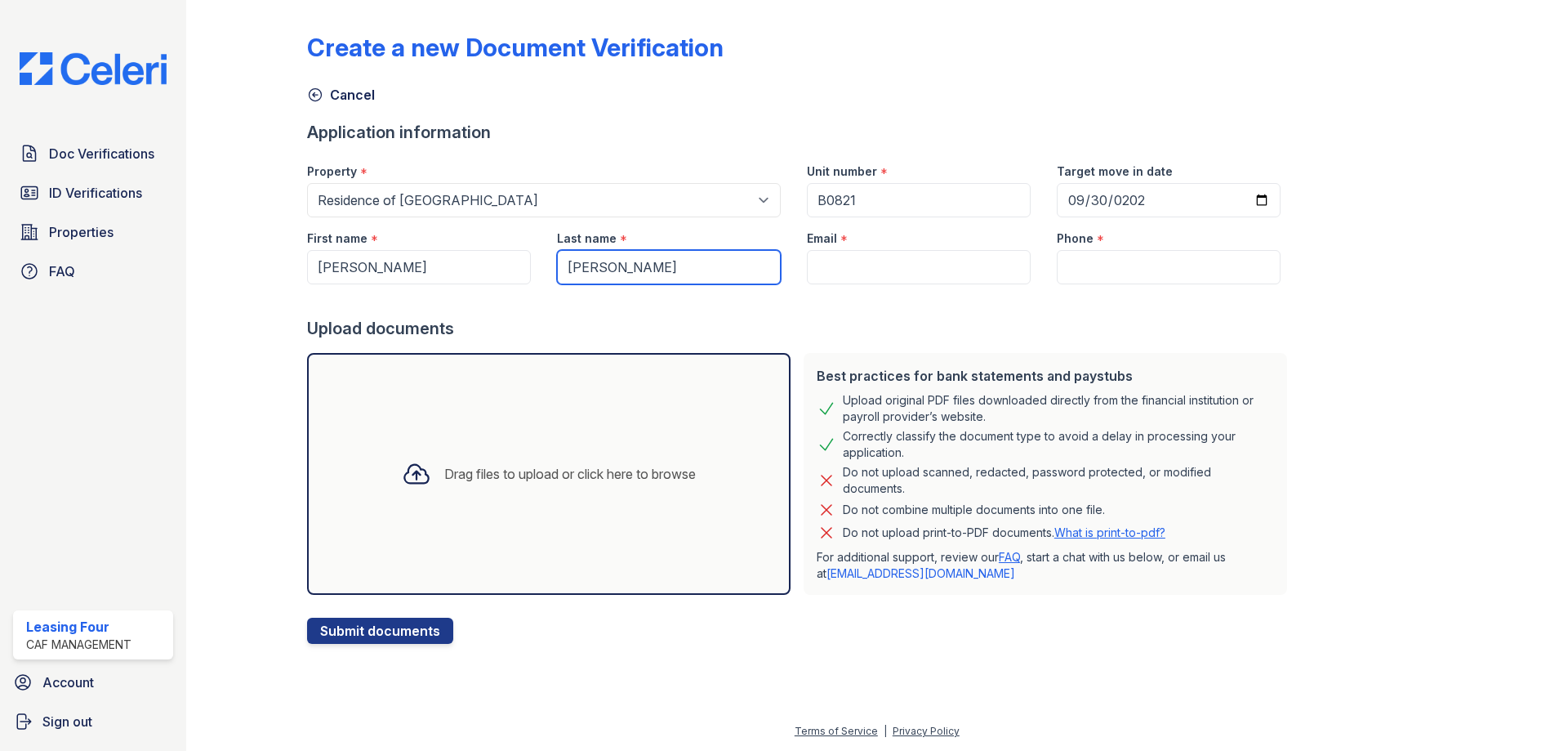
type input "Lujan"
click at [859, 267] on input "Email" at bounding box center [918, 267] width 224 height 34
paste input "anabellujan12@gmail.com"
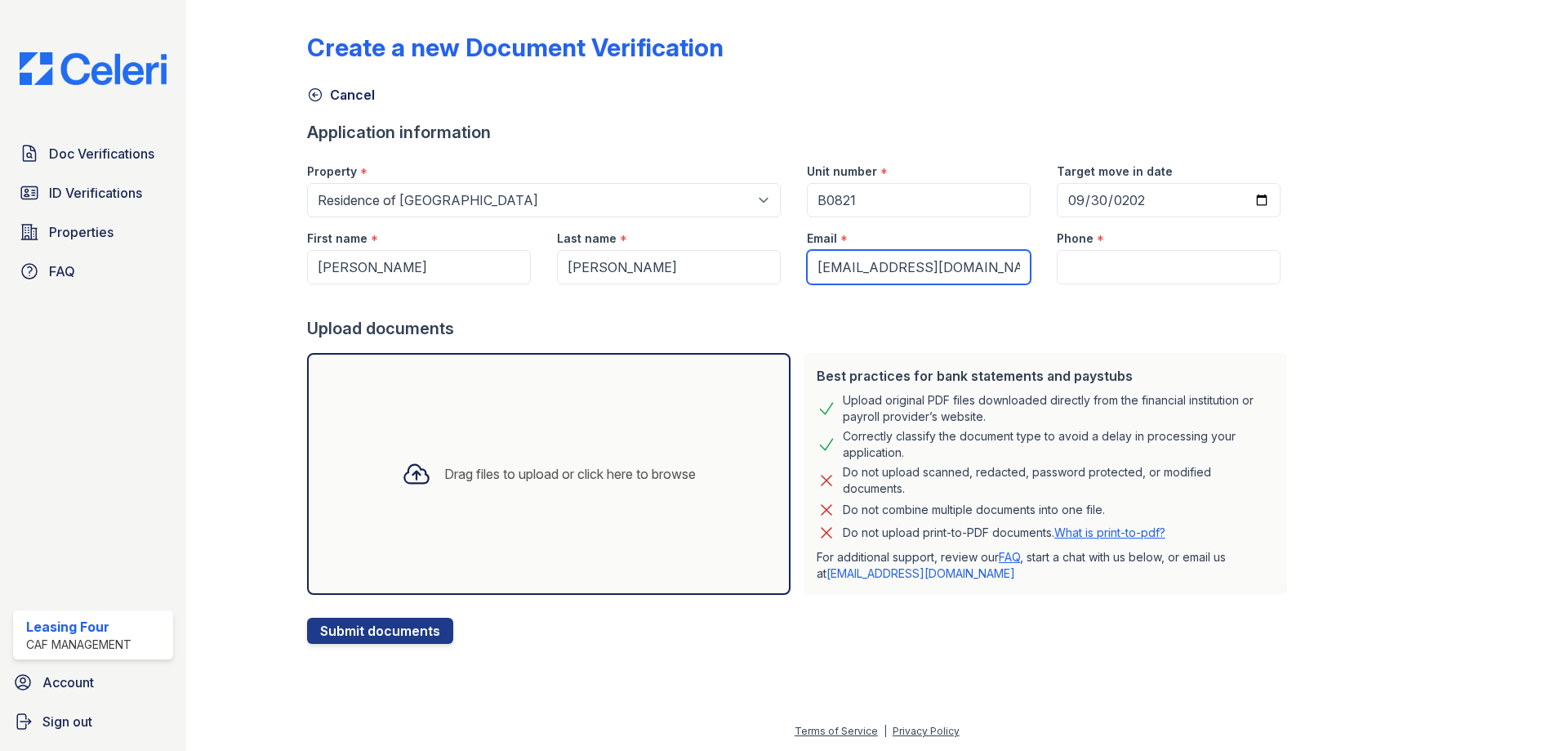
type input "anabellujan12@gmail.com"
click at [1071, 278] on input "Phone" at bounding box center [1168, 267] width 224 height 34
paste input "(214) 433-9792"
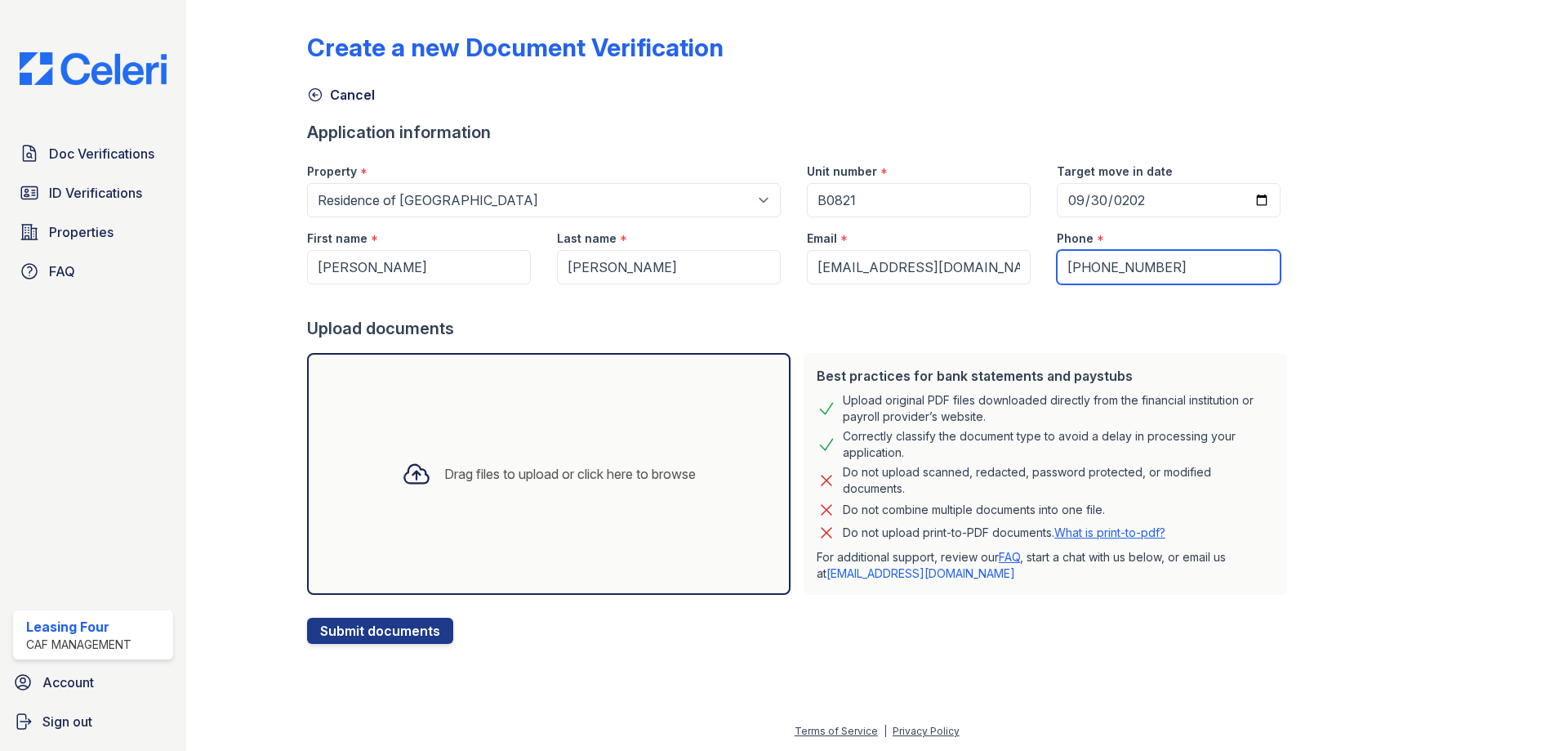
type input "(214) 433-9792"
click at [620, 422] on div "Drag files to upload or click here to browse" at bounding box center [549, 473] width 484 height 242
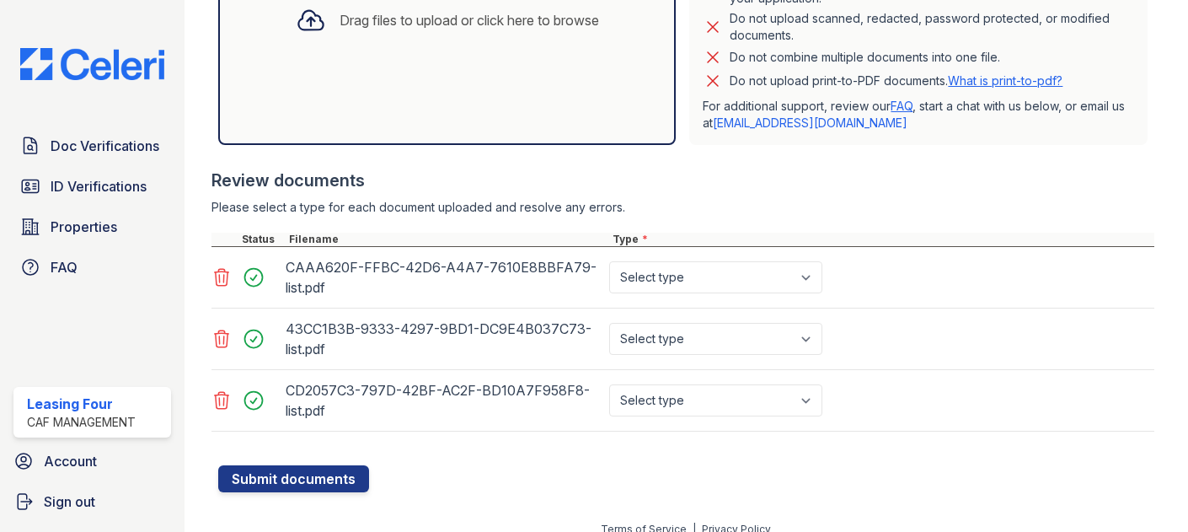
scroll to position [486, 0]
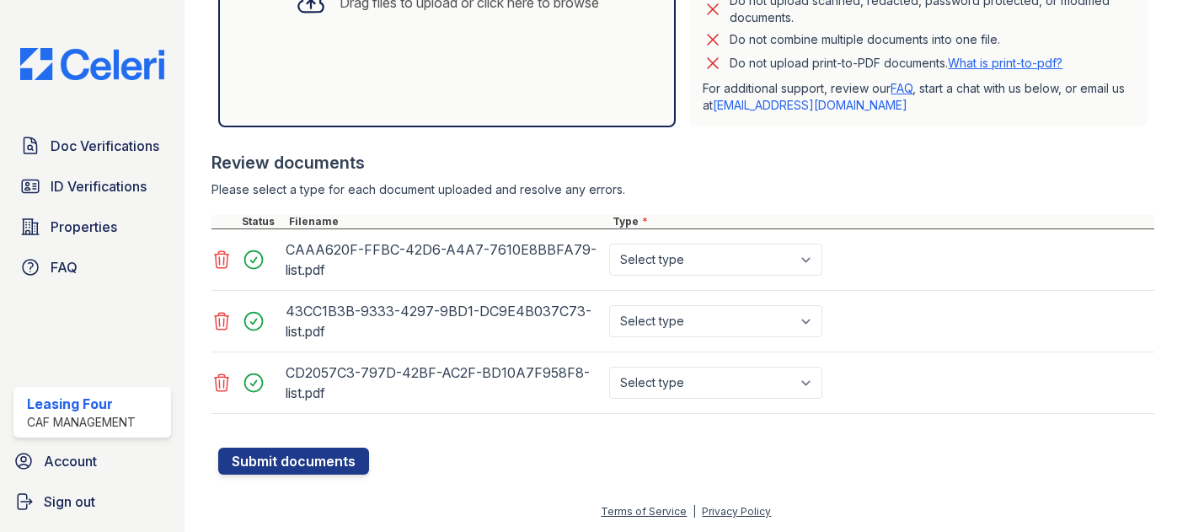
click at [220, 266] on icon at bounding box center [221, 259] width 20 height 20
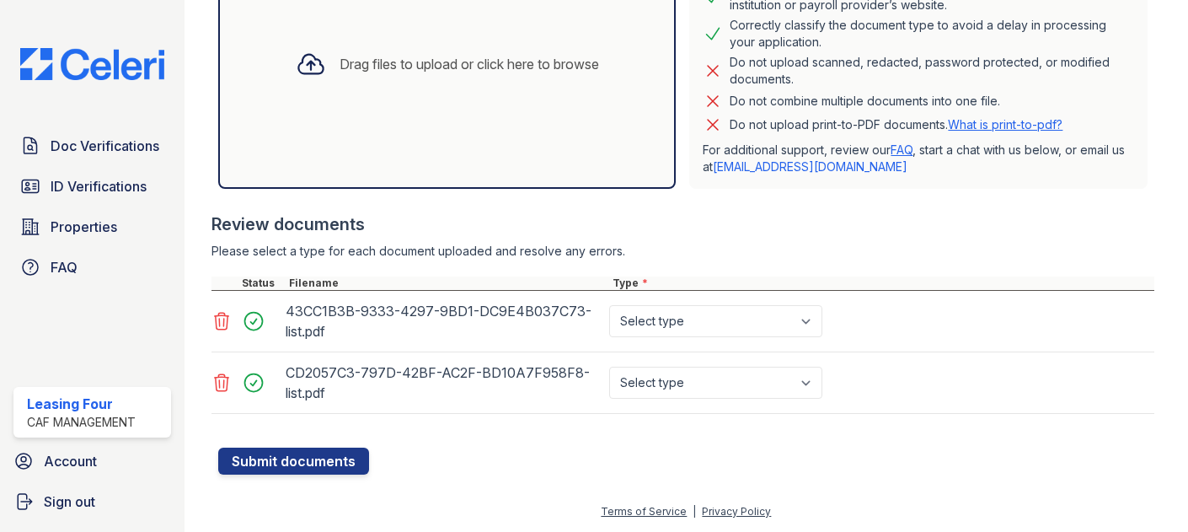
click at [218, 313] on icon at bounding box center [221, 321] width 14 height 17
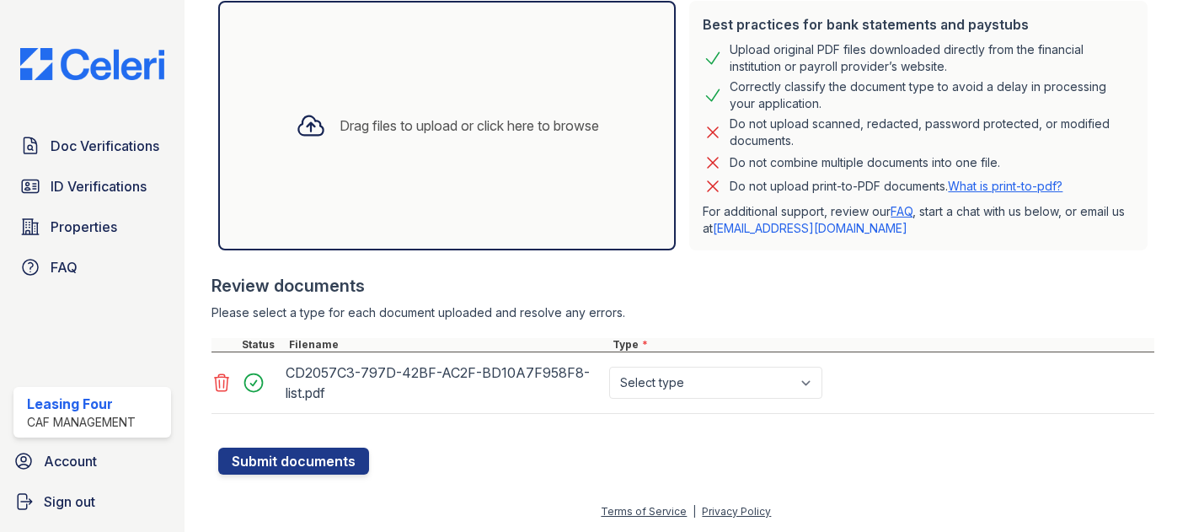
click at [218, 383] on icon at bounding box center [221, 382] width 20 height 20
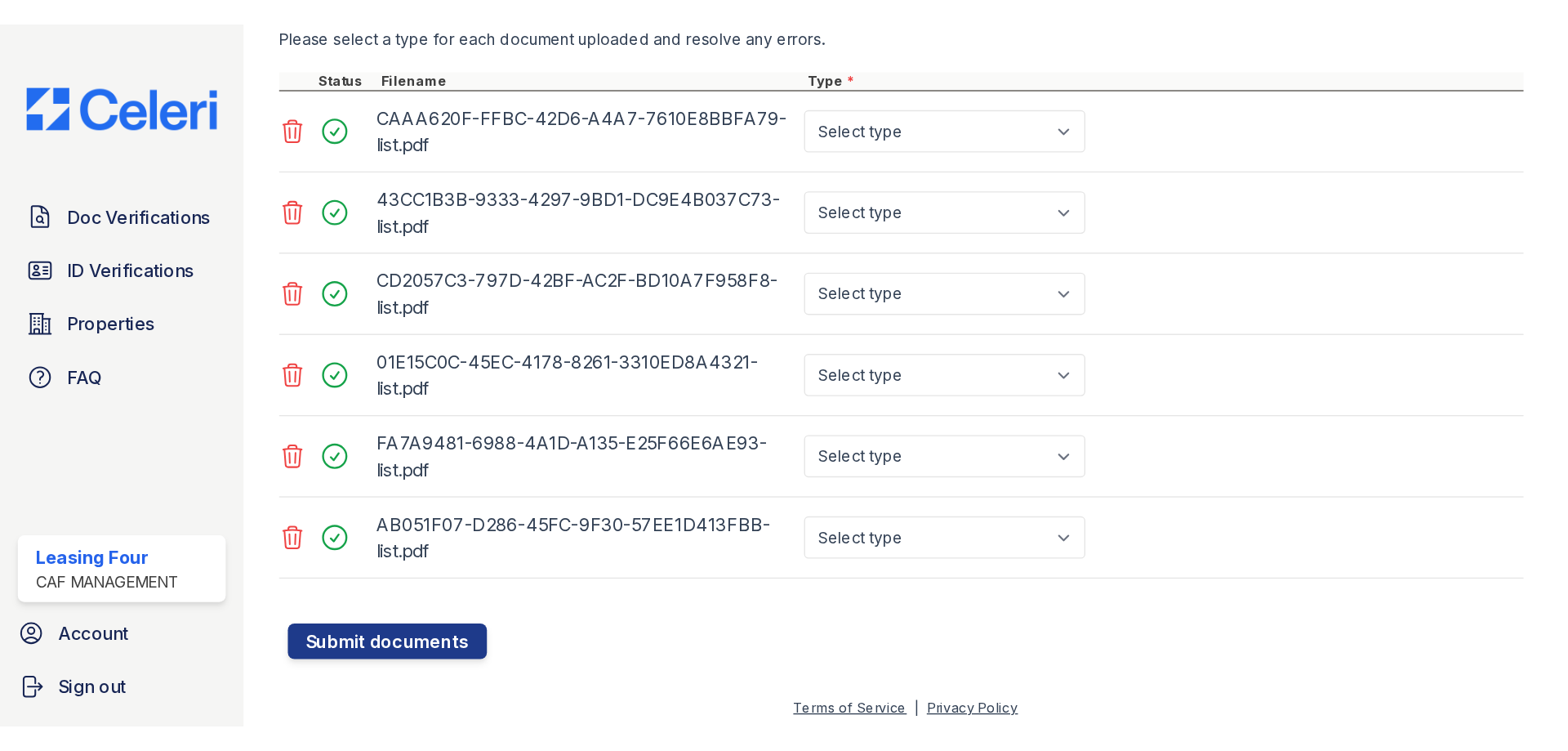
scroll to position [651, 0]
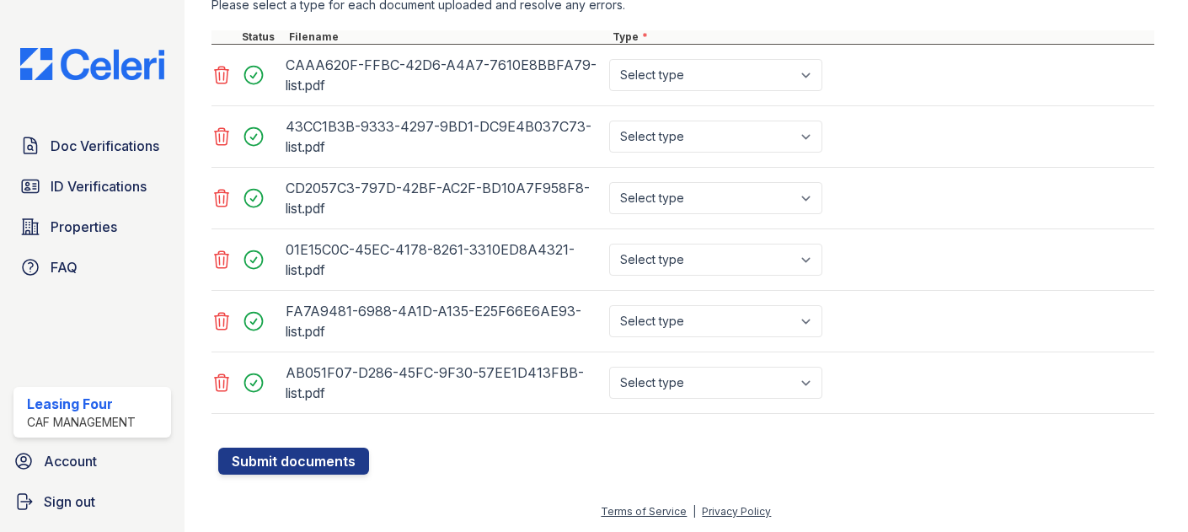
click at [670, 52] on div "Select type Paystub Bank Statement Offer Letter Tax Documents Benefit Award Let…" at bounding box center [717, 74] width 223 height 47
click at [668, 71] on select "Select type Paystub Bank Statement Offer Letter Tax Documents Benefit Award Let…" at bounding box center [715, 75] width 213 height 32
select select "bank_statement"
click at [609, 59] on select "Select type Paystub Bank Statement Offer Letter Tax Documents Benefit Award Let…" at bounding box center [715, 75] width 213 height 32
click at [669, 137] on select "Select type Paystub Bank Statement Offer Letter Tax Documents Benefit Award Let…" at bounding box center [715, 136] width 213 height 32
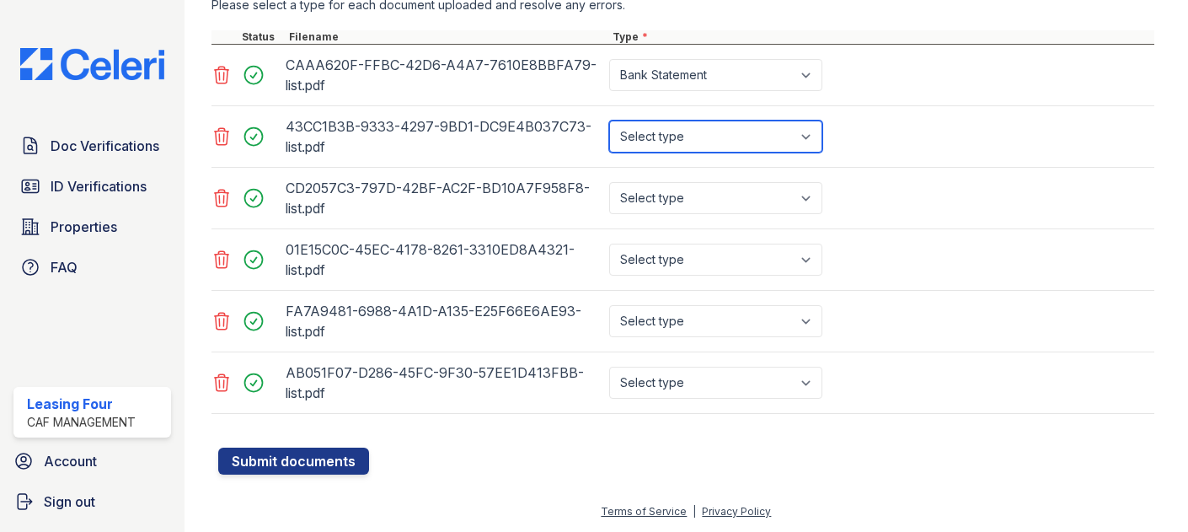
select select "bank_statement"
click at [609, 120] on select "Select type Paystub Bank Statement Offer Letter Tax Documents Benefit Award Let…" at bounding box center [715, 136] width 213 height 32
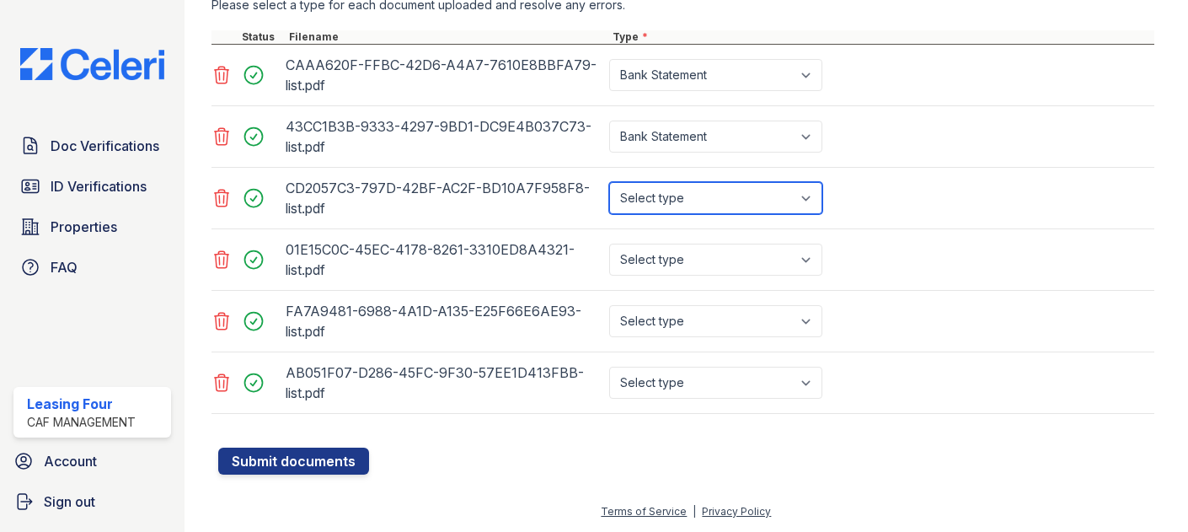
click at [680, 203] on select "Select type Paystub Bank Statement Offer Letter Tax Documents Benefit Award Let…" at bounding box center [715, 198] width 213 height 32
select select "bank_statement"
click at [609, 182] on select "Select type Paystub Bank Statement Offer Letter Tax Documents Benefit Award Let…" at bounding box center [715, 198] width 213 height 32
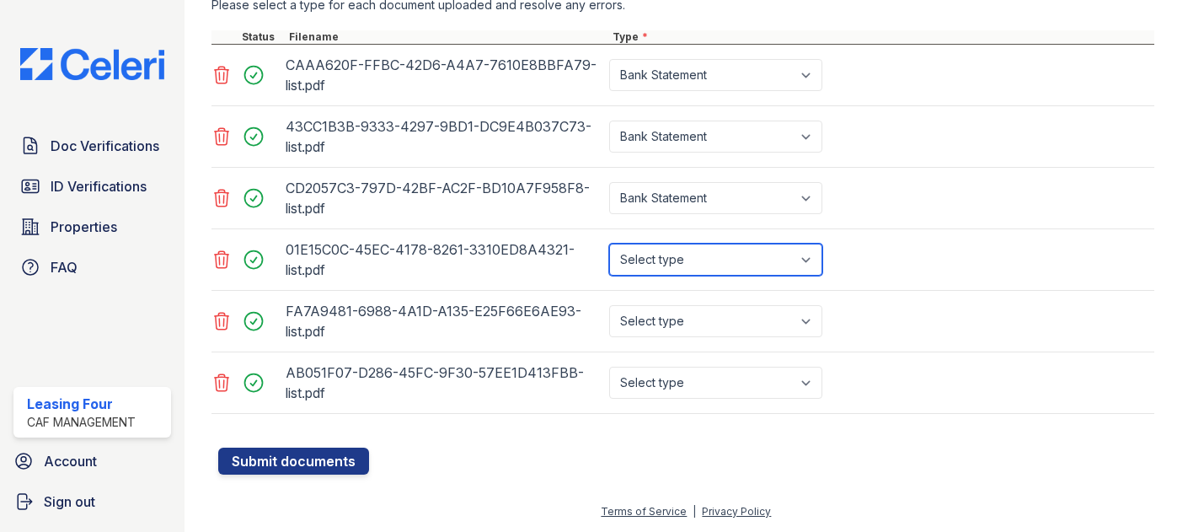
click at [674, 260] on select "Select type Paystub Bank Statement Offer Letter Tax Documents Benefit Award Let…" at bounding box center [715, 259] width 213 height 32
select select "bank_statement"
click at [609, 243] on select "Select type Paystub Bank Statement Offer Letter Tax Documents Benefit Award Let…" at bounding box center [715, 259] width 213 height 32
click at [677, 302] on div "Select type Paystub Bank Statement Offer Letter Tax Documents Benefit Award Let…" at bounding box center [717, 320] width 223 height 47
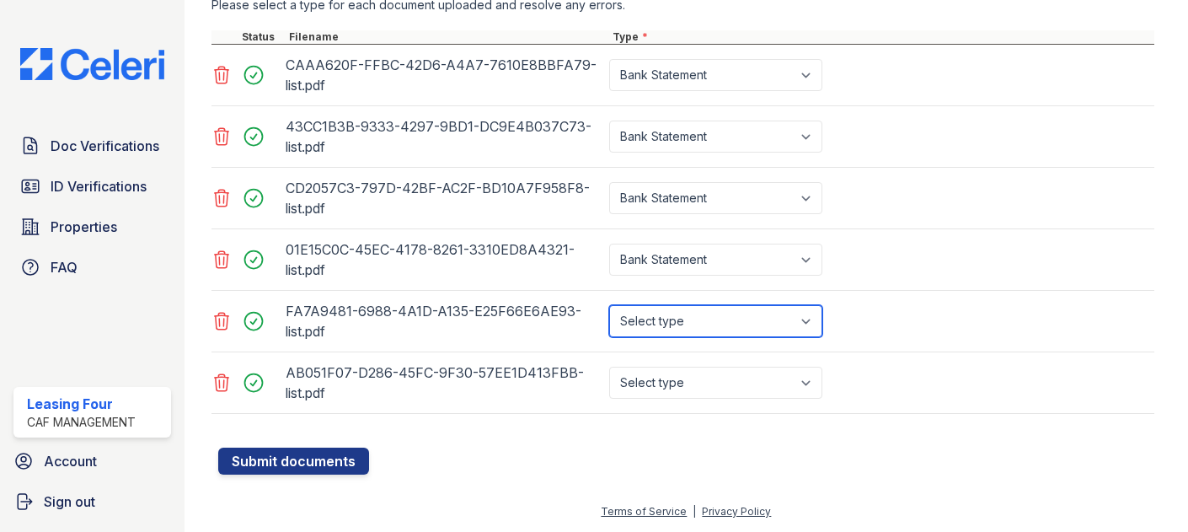
click at [673, 320] on select "Select type Paystub Bank Statement Offer Letter Tax Documents Benefit Award Let…" at bounding box center [715, 321] width 213 height 32
select select "bank_statement"
click at [609, 305] on select "Select type Paystub Bank Statement Offer Letter Tax Documents Benefit Award Let…" at bounding box center [715, 321] width 213 height 32
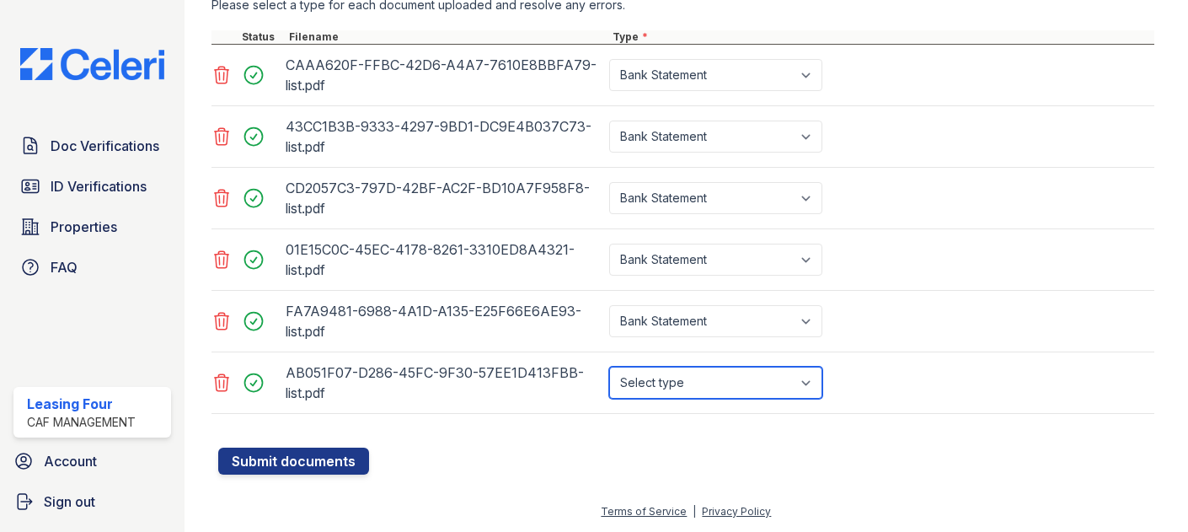
click at [678, 375] on select "Select type Paystub Bank Statement Offer Letter Tax Documents Benefit Award Let…" at bounding box center [715, 382] width 213 height 32
select select "bank_statement"
click at [609, 366] on select "Select type Paystub Bank Statement Offer Letter Tax Documents Benefit Award Let…" at bounding box center [715, 382] width 213 height 32
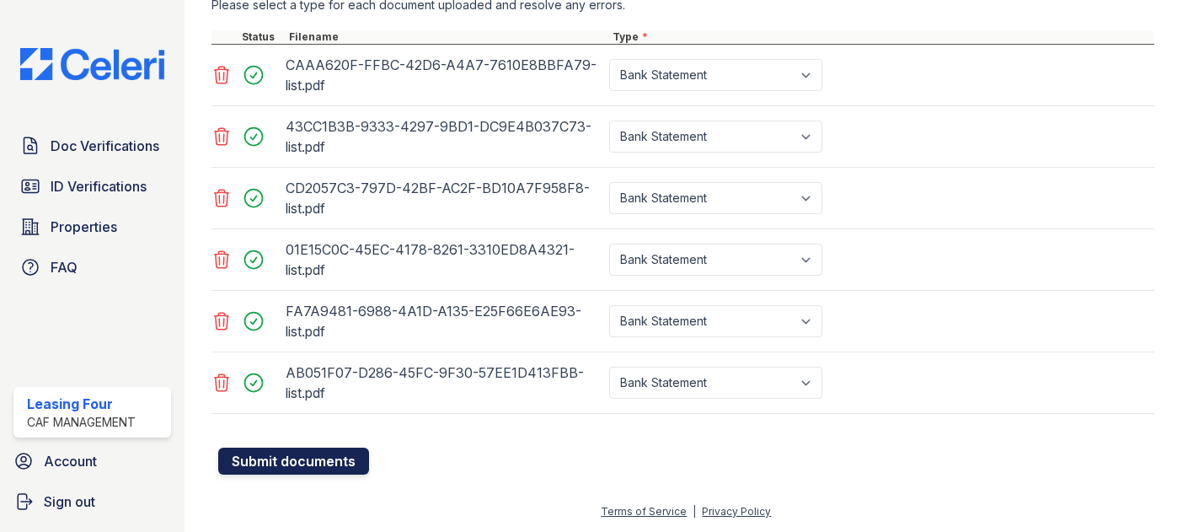
click at [297, 457] on button "Submit documents" at bounding box center [293, 460] width 151 height 27
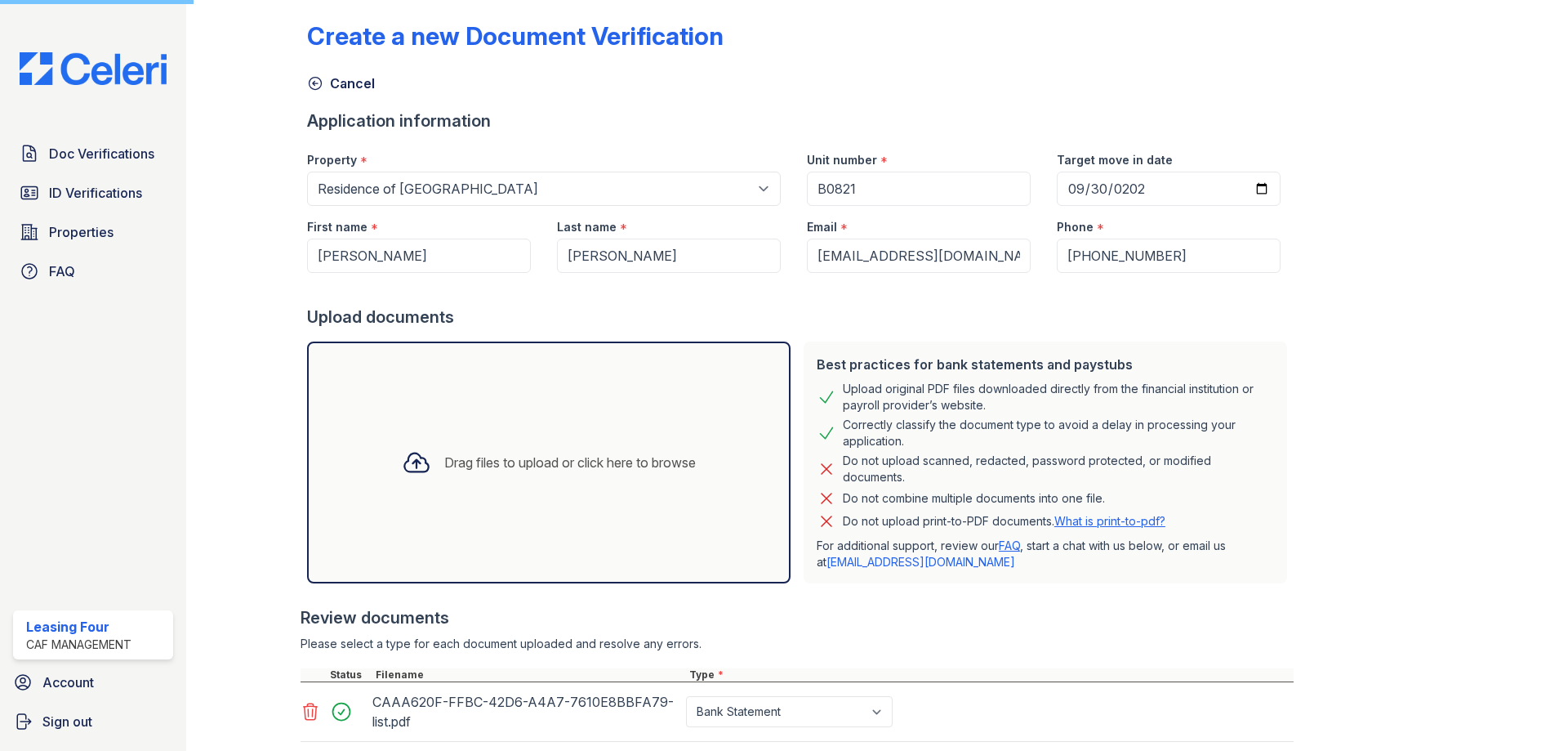
scroll to position [0, 0]
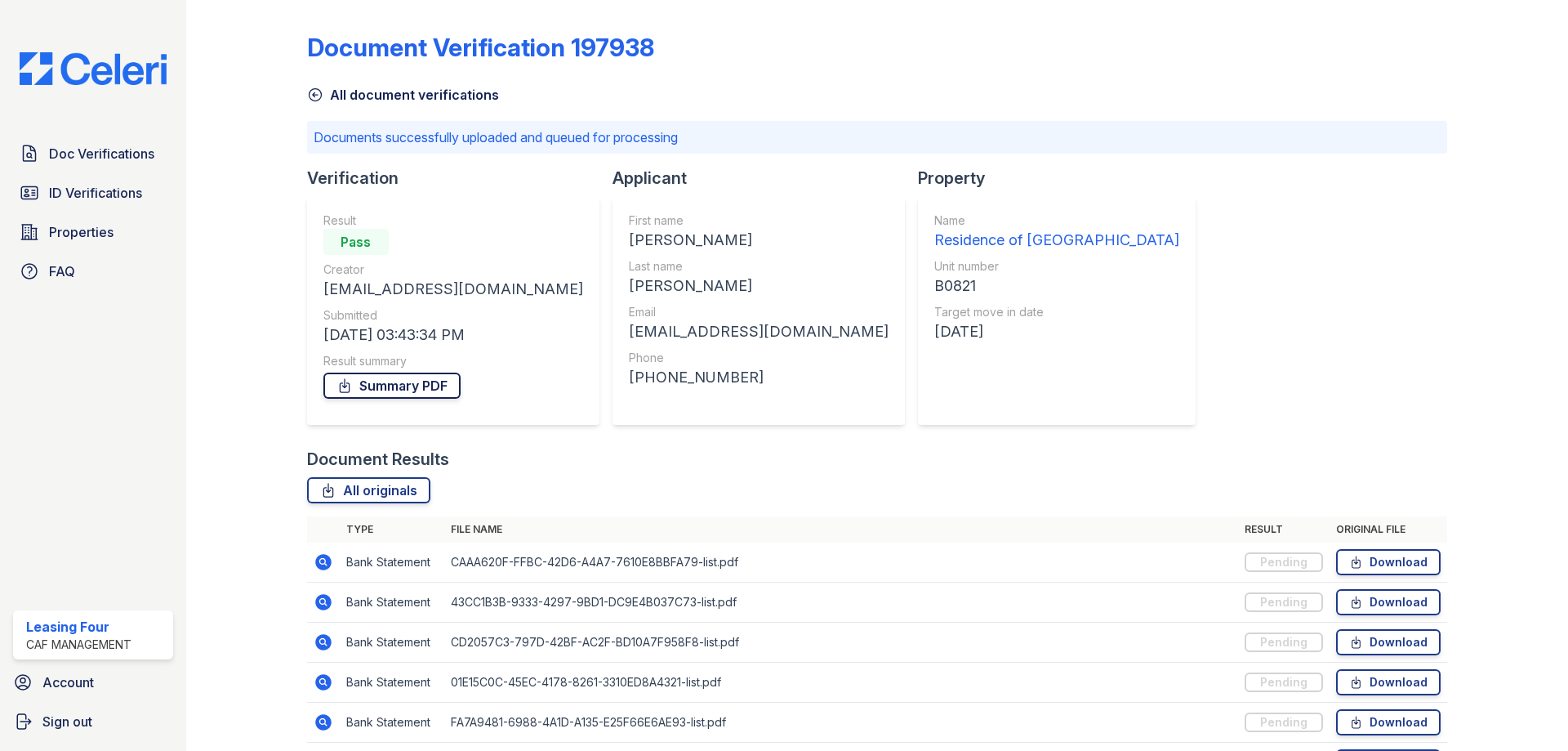
click at [387, 385] on link "Summary PDF" at bounding box center [393, 385] width 138 height 26
click at [122, 163] on span "Doc Verifications" at bounding box center [102, 153] width 106 height 19
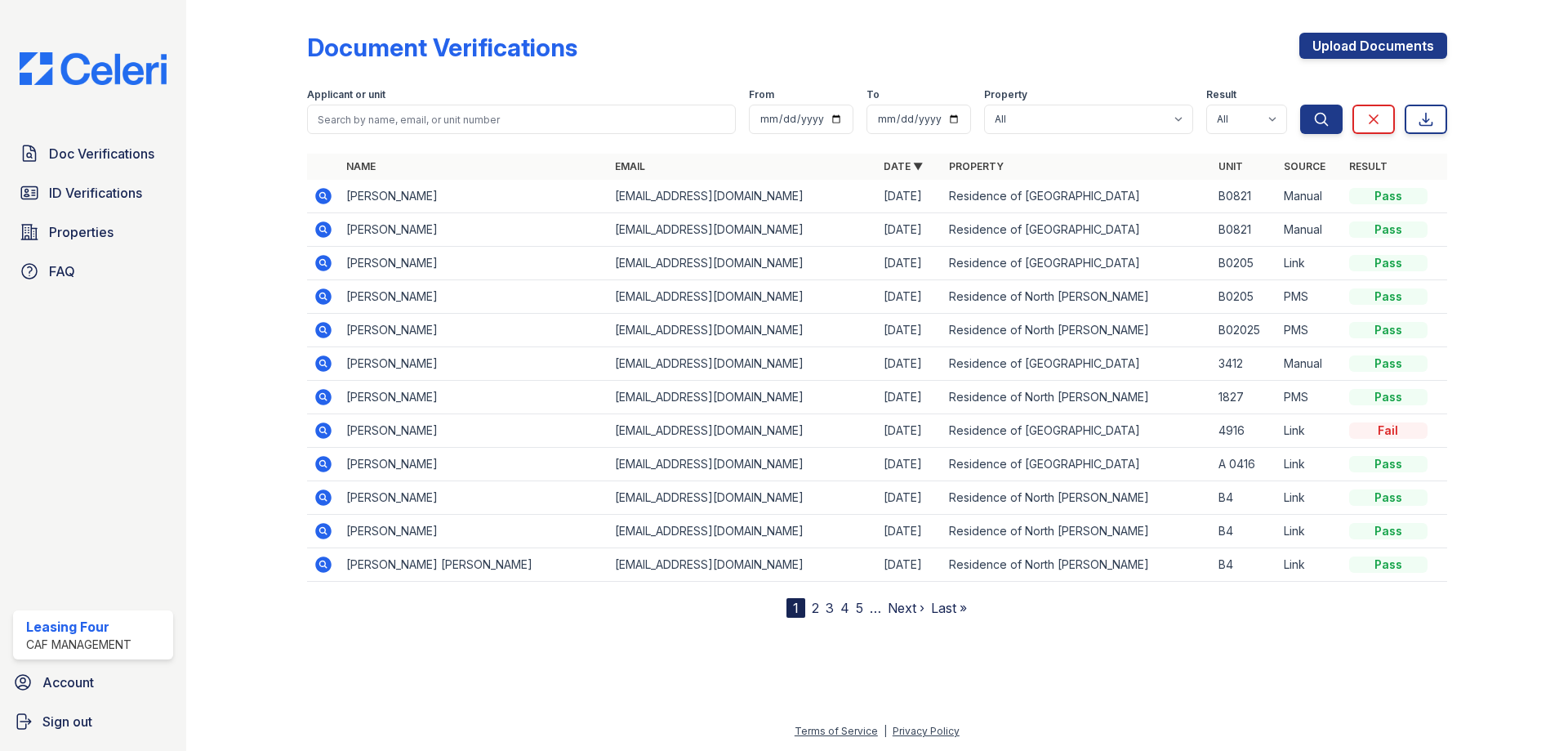
click at [329, 227] on icon at bounding box center [323, 229] width 16 height 16
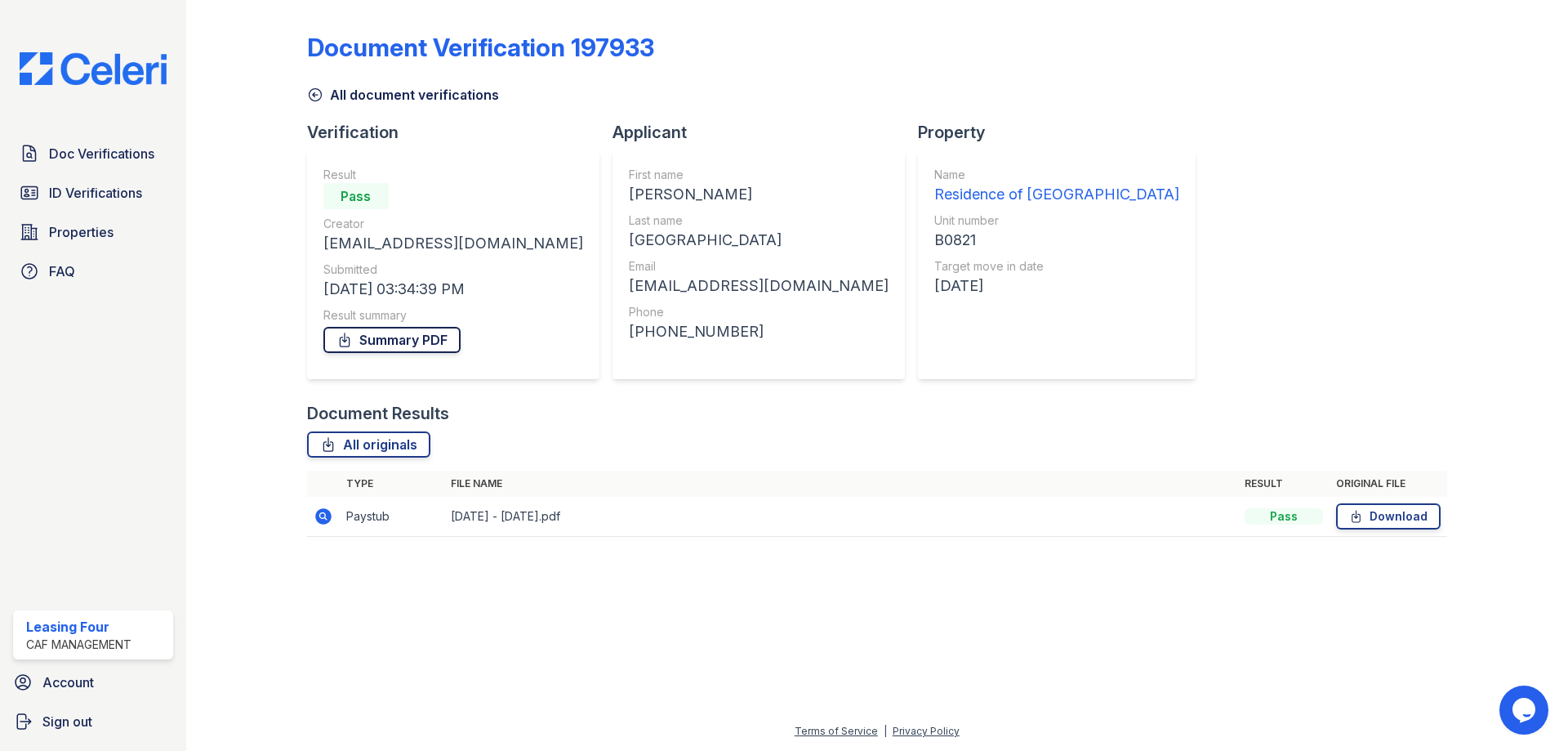
click at [409, 331] on link "Summary PDF" at bounding box center [393, 340] width 138 height 26
click at [90, 196] on span "ID Verifications" at bounding box center [96, 193] width 93 height 19
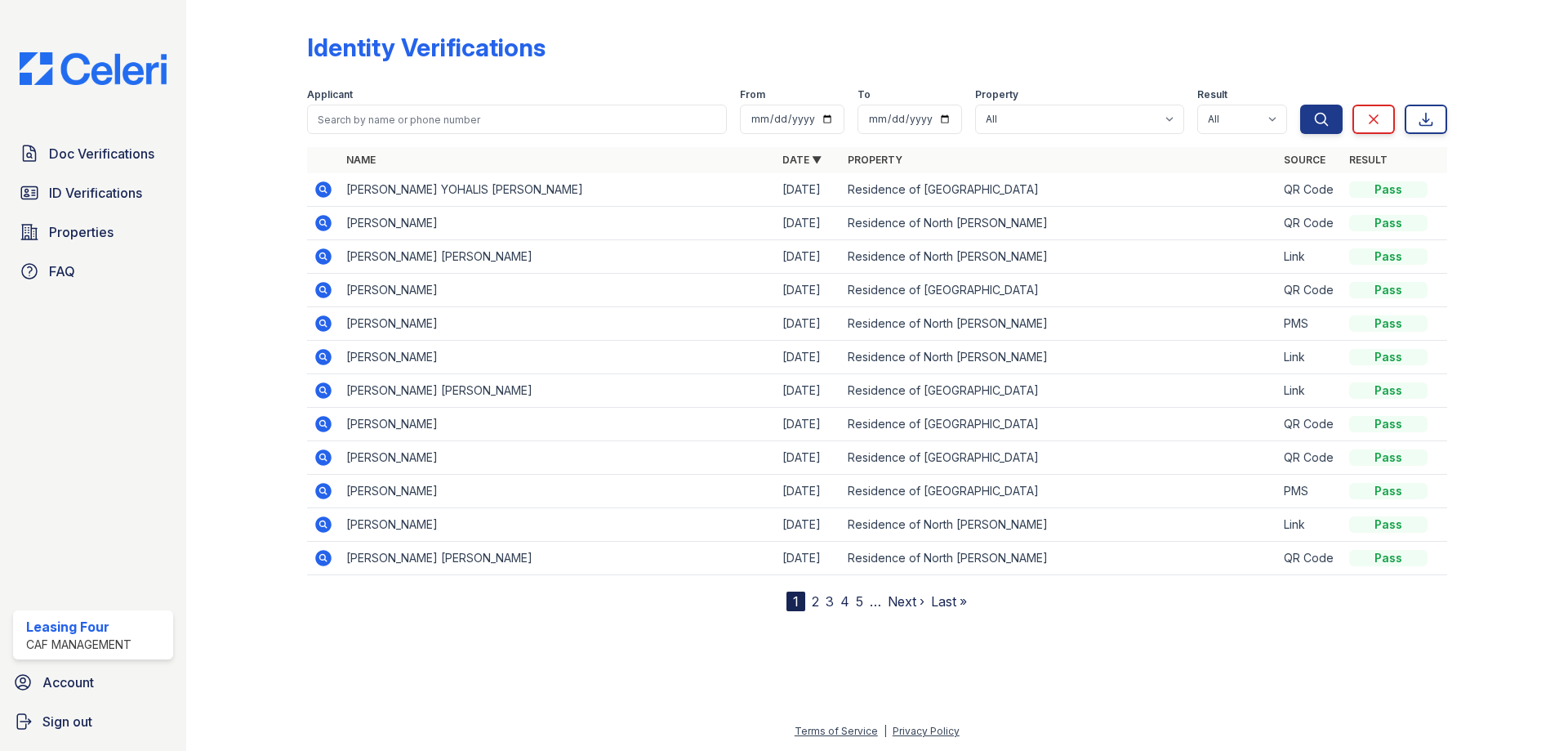
click at [323, 262] on icon at bounding box center [323, 256] width 16 height 16
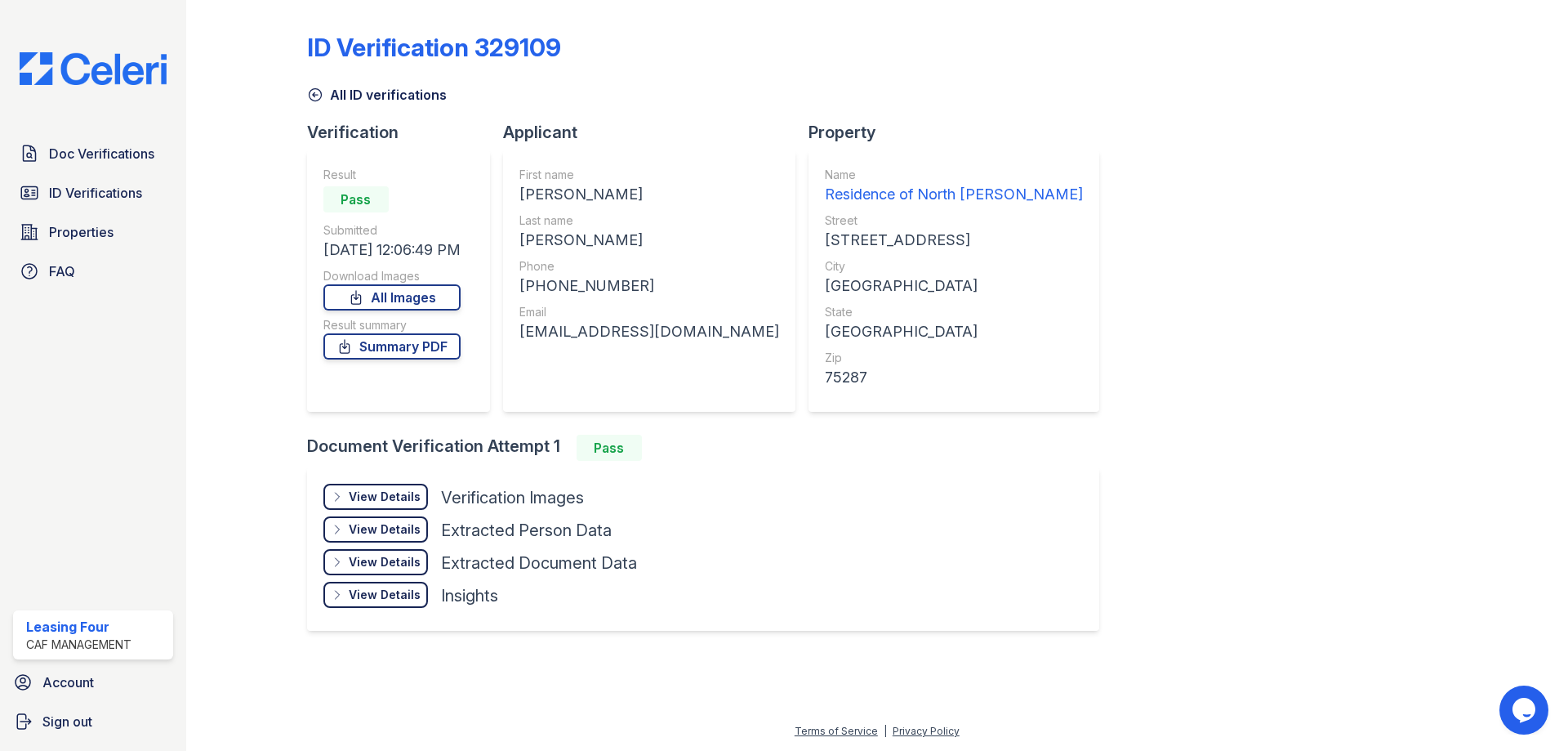
click at [355, 497] on div "View Details" at bounding box center [385, 497] width 72 height 16
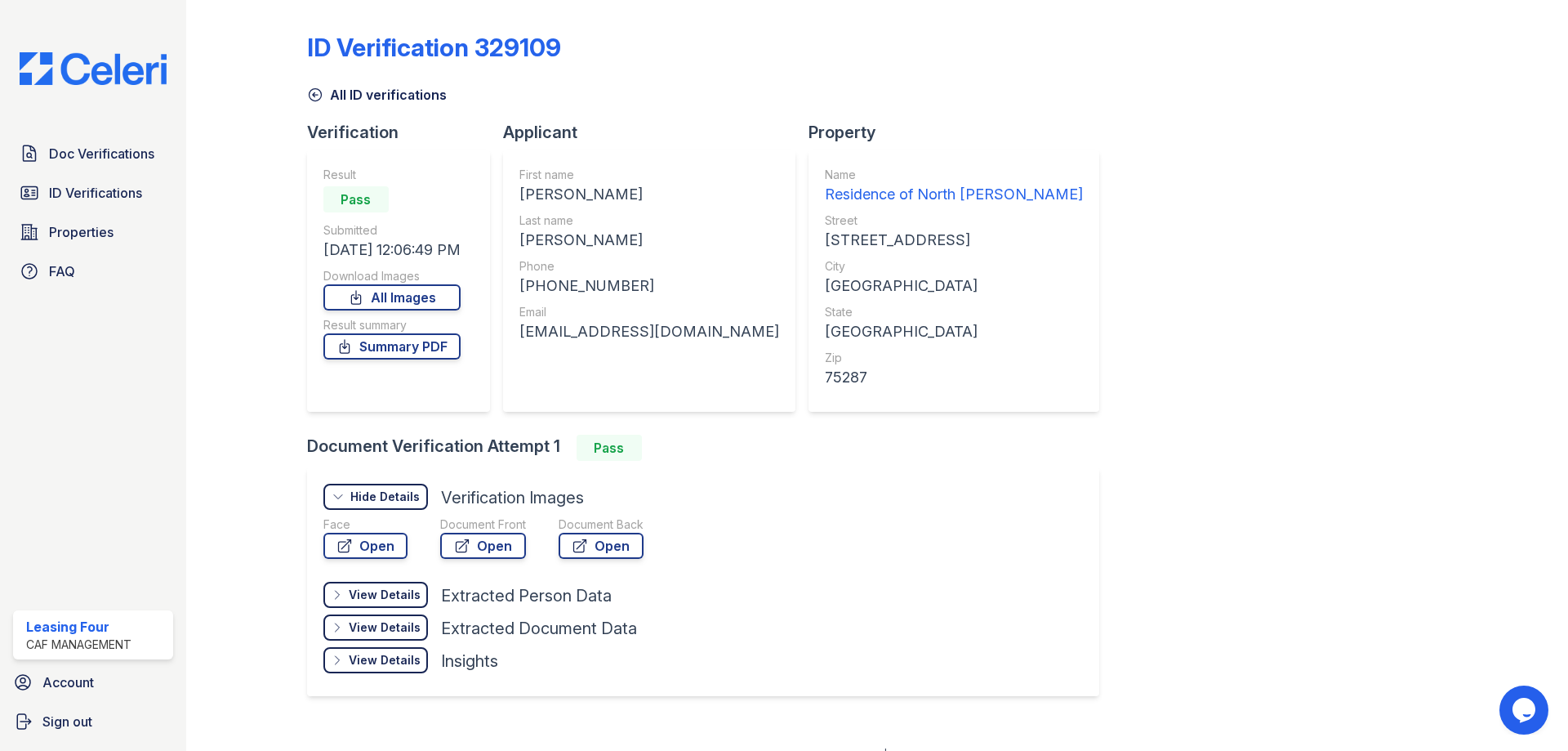
scroll to position [23, 0]
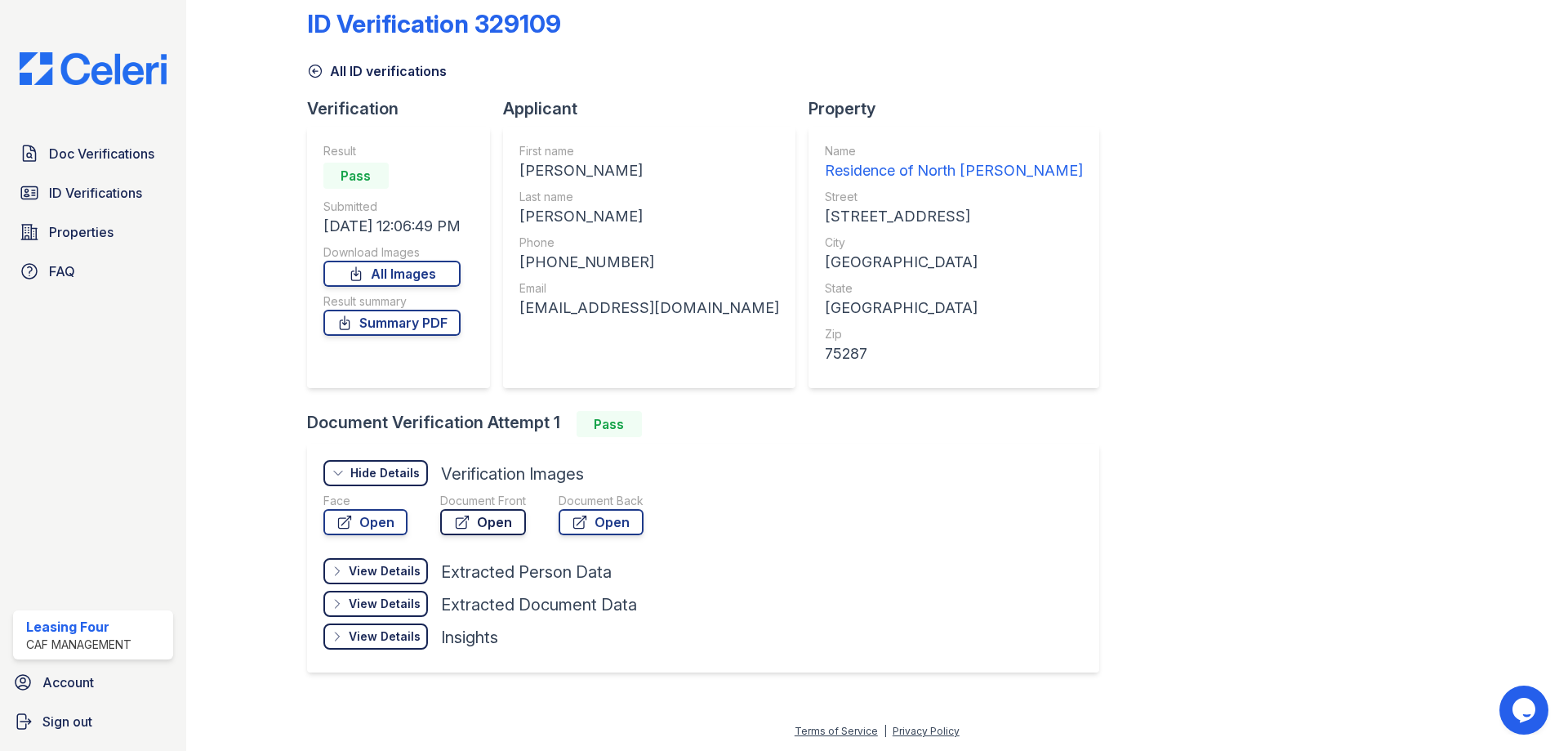
click at [458, 526] on icon at bounding box center [462, 522] width 16 height 16
click at [425, 327] on link "Summary PDF" at bounding box center [393, 322] width 138 height 26
click at [91, 170] on link "Doc Verifications" at bounding box center [92, 154] width 160 height 33
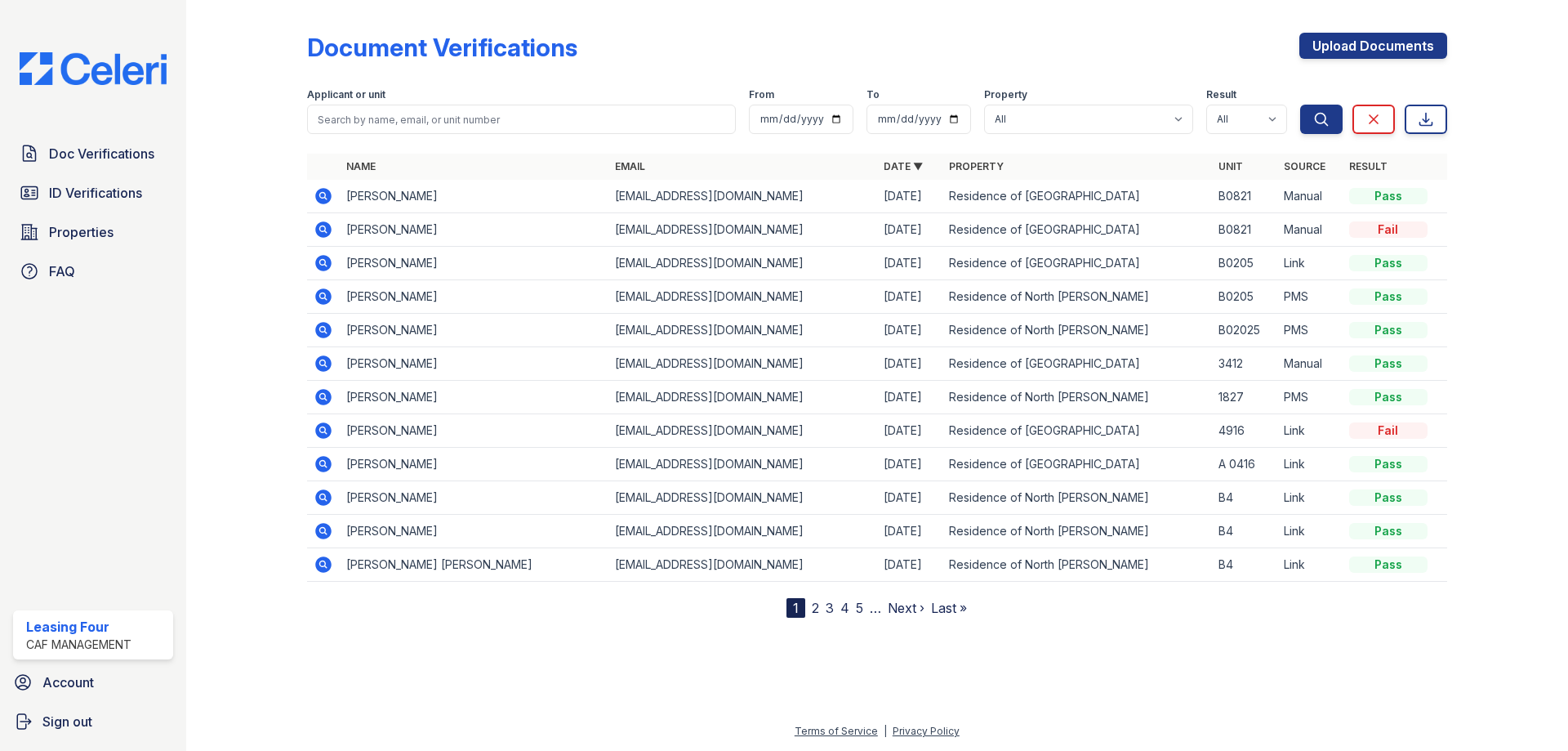
click at [322, 230] on icon at bounding box center [322, 228] width 4 height 4
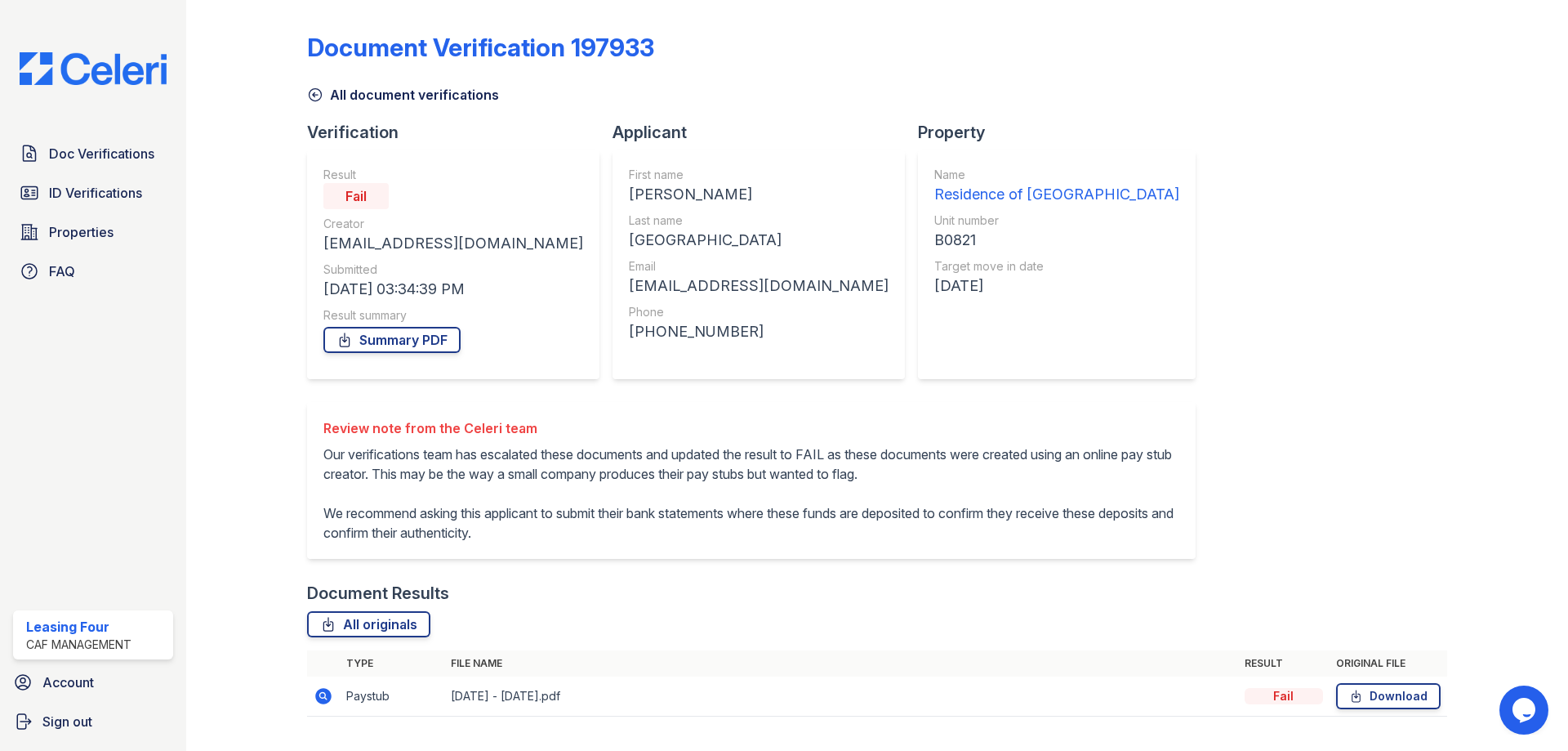
scroll to position [57, 0]
